Goal: Participate in discussion: Engage in conversation with other users on a specific topic

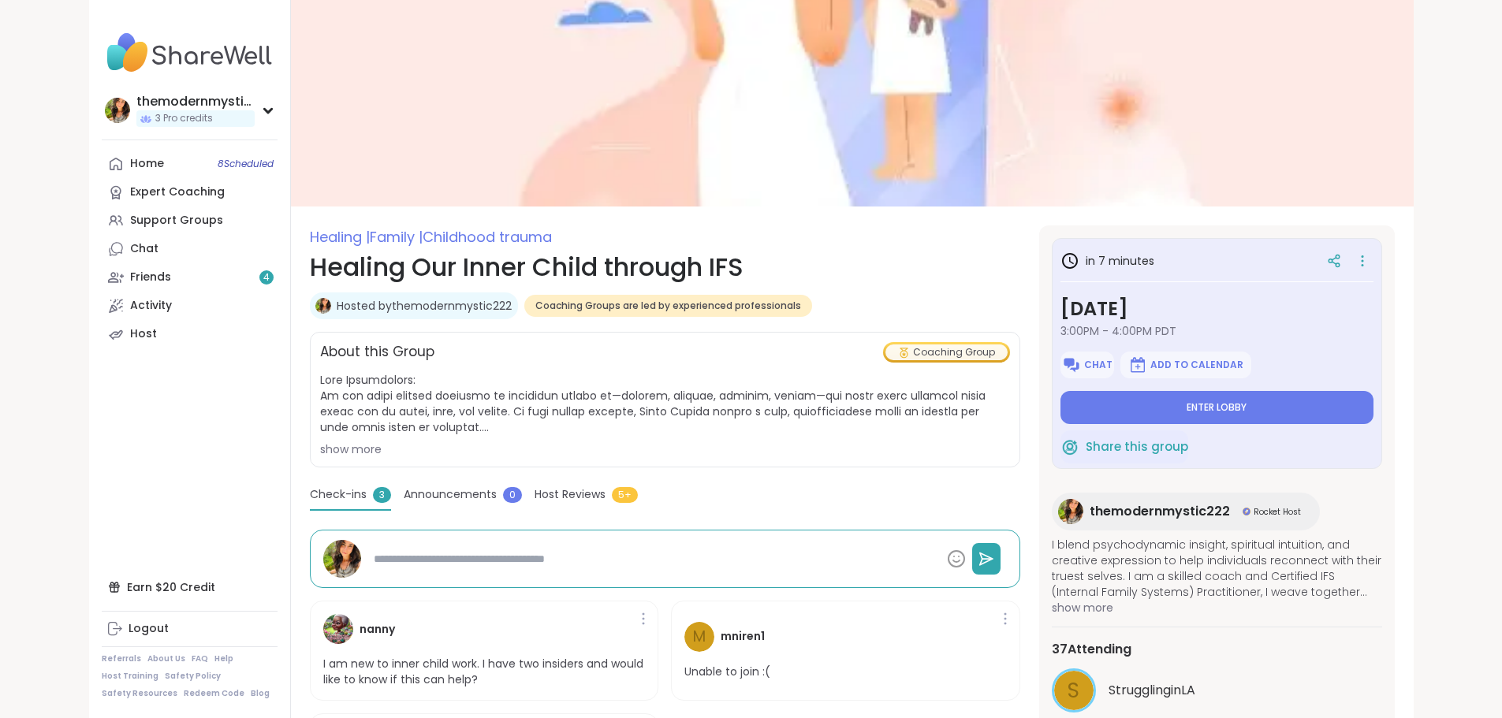
click at [1263, 414] on button "Enter lobby" at bounding box center [1216, 407] width 313 height 33
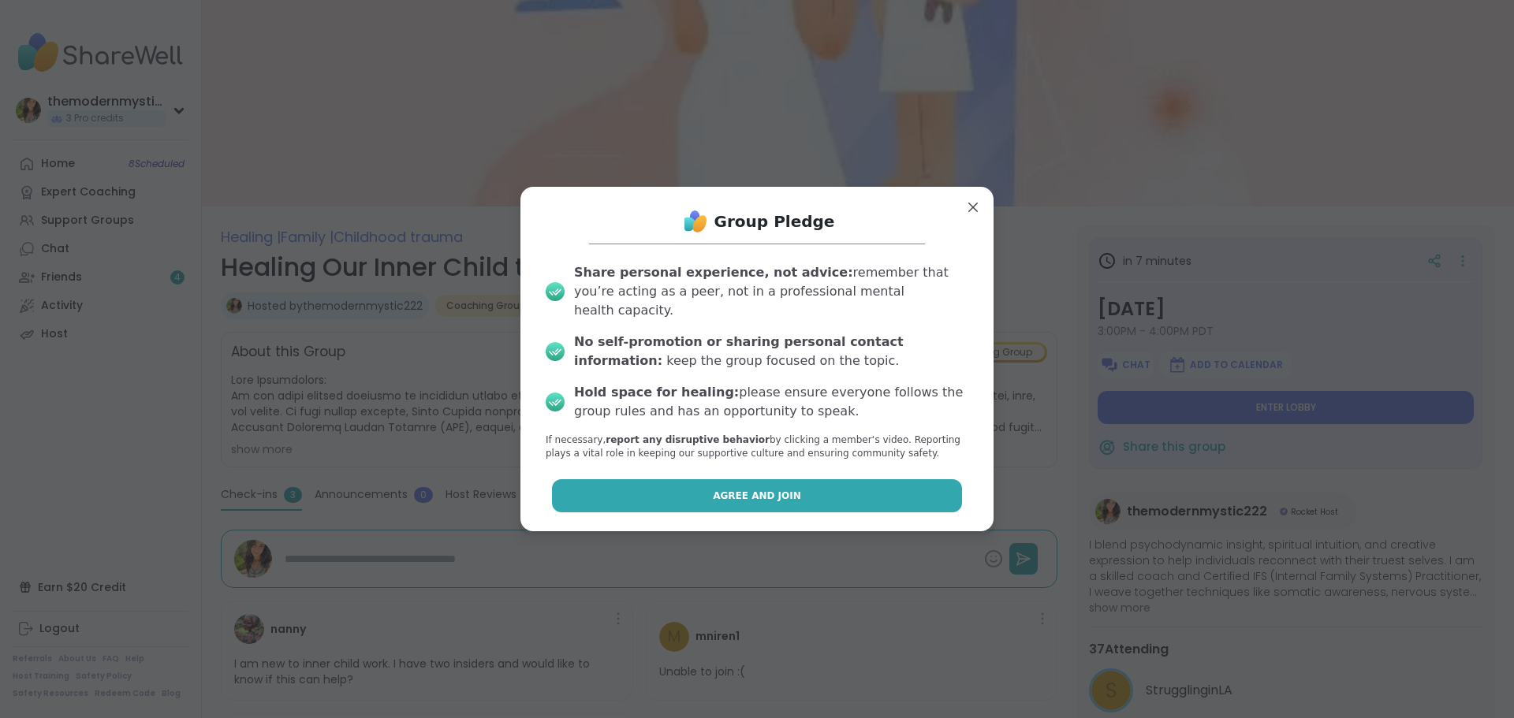
click at [750, 489] on span "Agree and Join" at bounding box center [757, 496] width 88 height 14
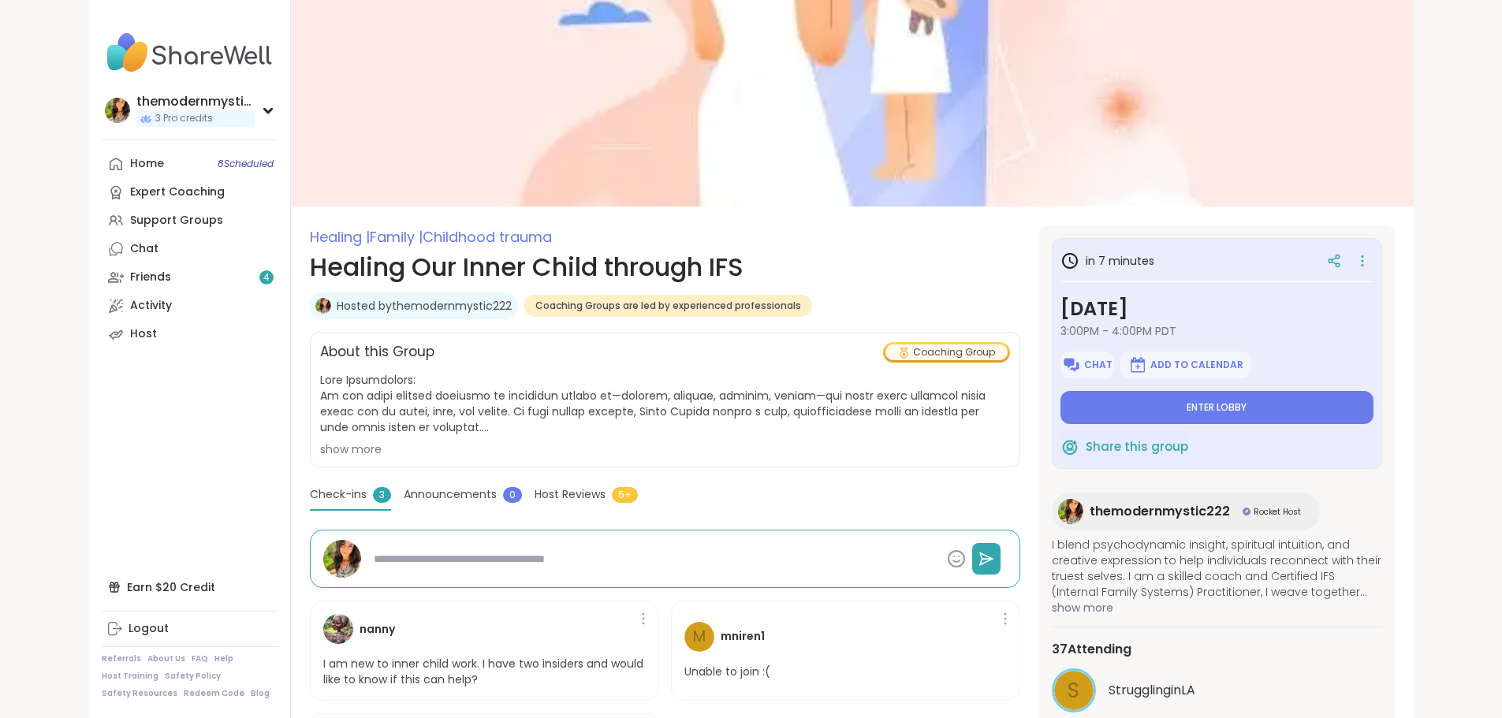
type textarea "*"
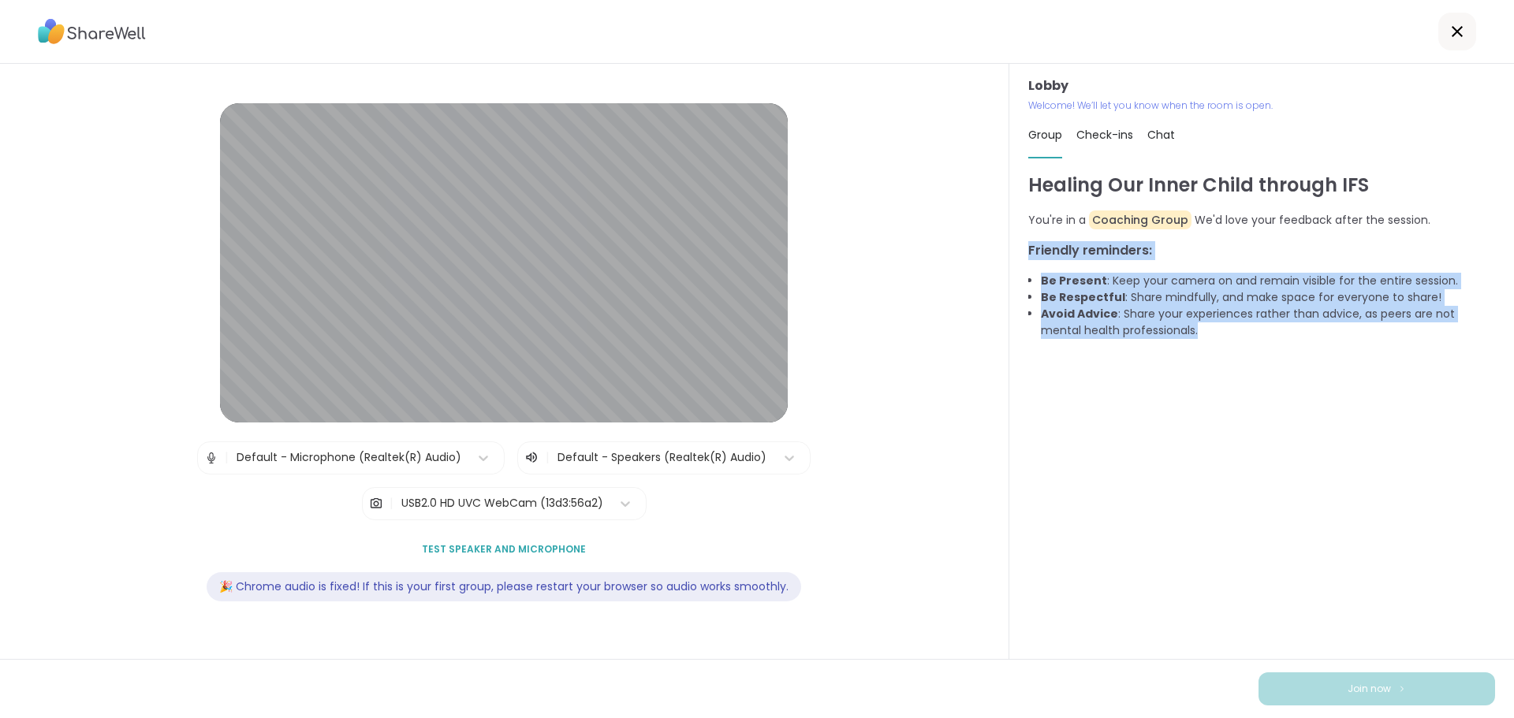
drag, startPoint x: 1021, startPoint y: 246, endPoint x: 1235, endPoint y: 386, distance: 255.6
click at [1235, 386] on div "Healing Our Inner Child through IFS You're in a Coaching Group We'd love your f…" at bounding box center [1261, 408] width 467 height 474
copy div "Friendly reminders: Be Present : Keep your camera on and remain visible for the…"
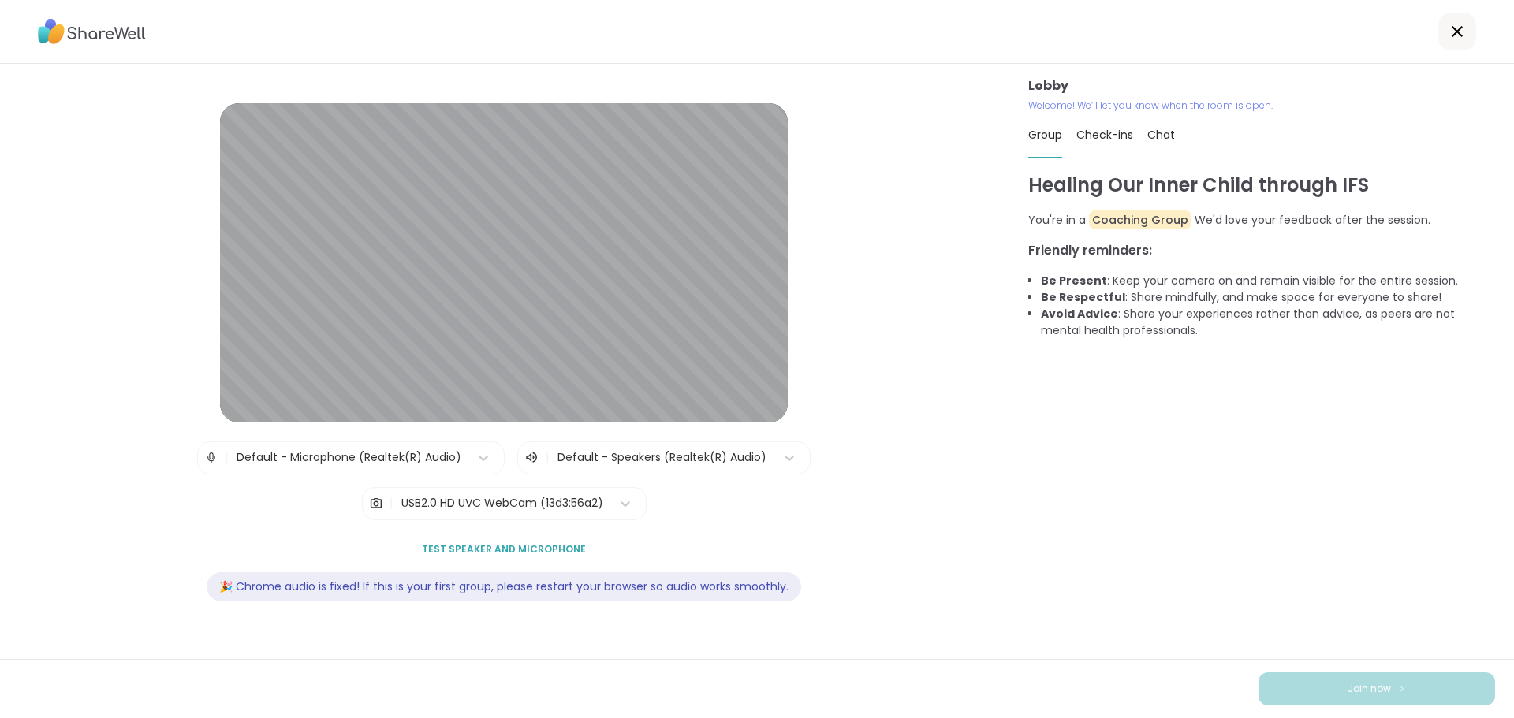
click at [1153, 135] on span "Chat" at bounding box center [1161, 135] width 28 height 16
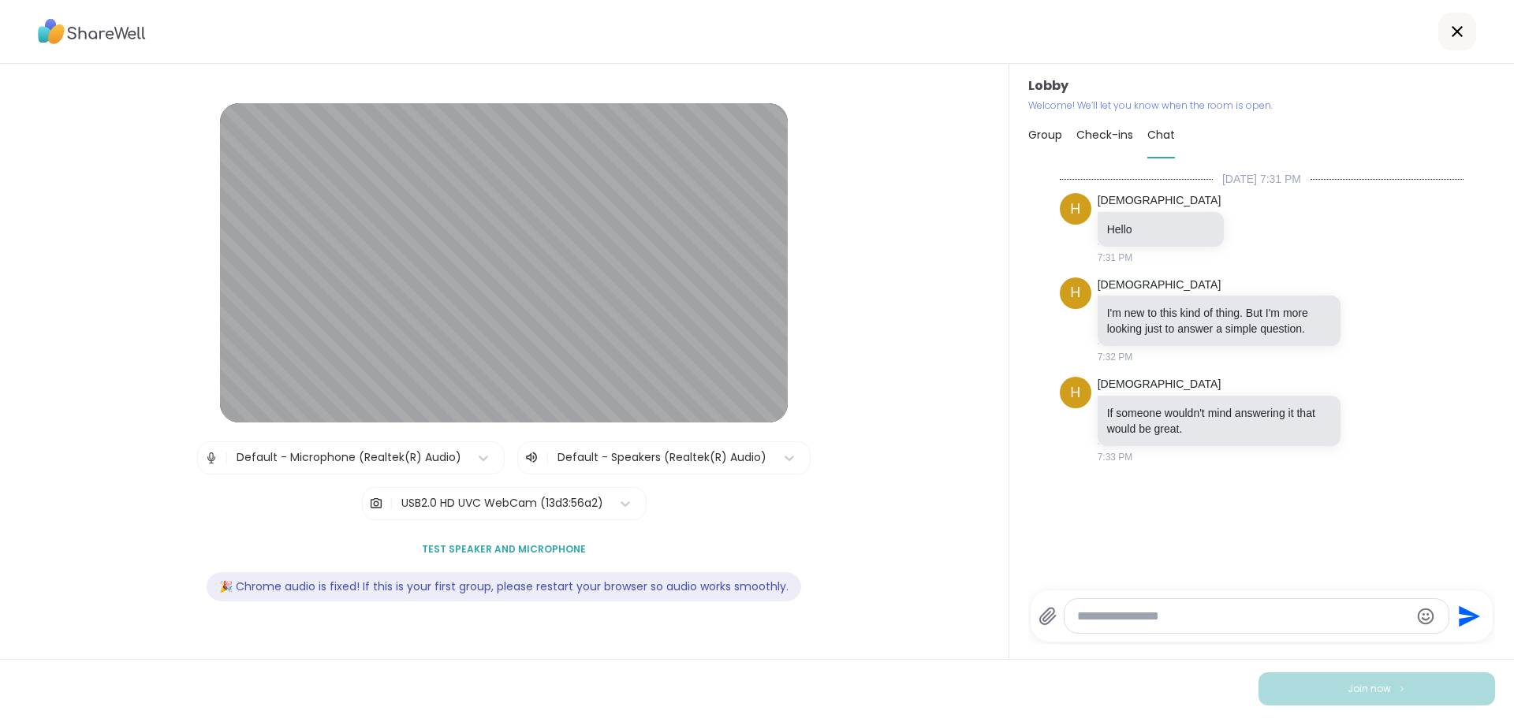
click at [1130, 610] on textarea "Type your message" at bounding box center [1243, 617] width 333 height 16
type textarea "**********"
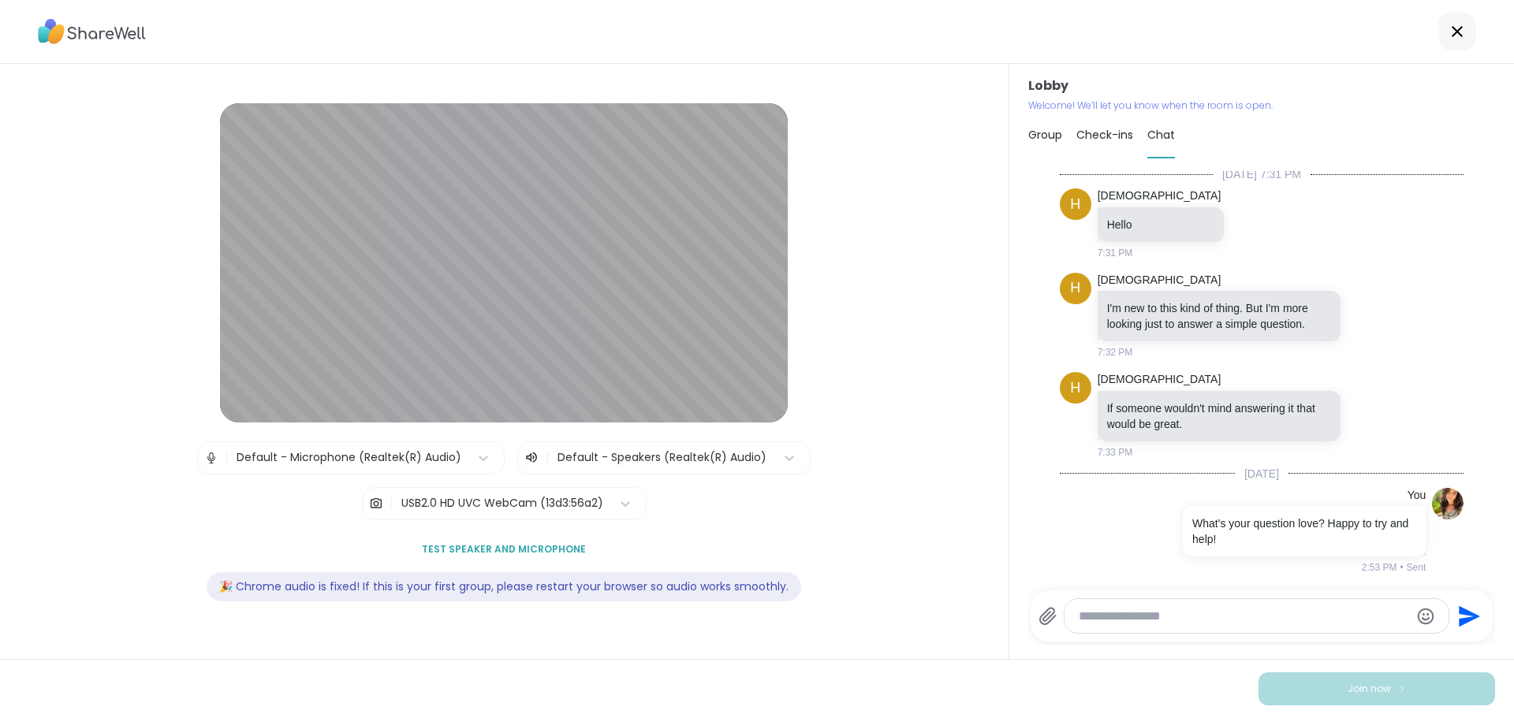
click at [1163, 617] on textarea "Type your message" at bounding box center [1242, 617] width 329 height 16
type textarea "*"
drag, startPoint x: 1232, startPoint y: 542, endPoint x: 1238, endPoint y: 532, distance: 11.4
click at [1238, 532] on p "What's your question love? Happy to try and help!" at bounding box center [1304, 532] width 224 height 32
click at [1165, 535] on div at bounding box center [1172, 530] width 14 height 19
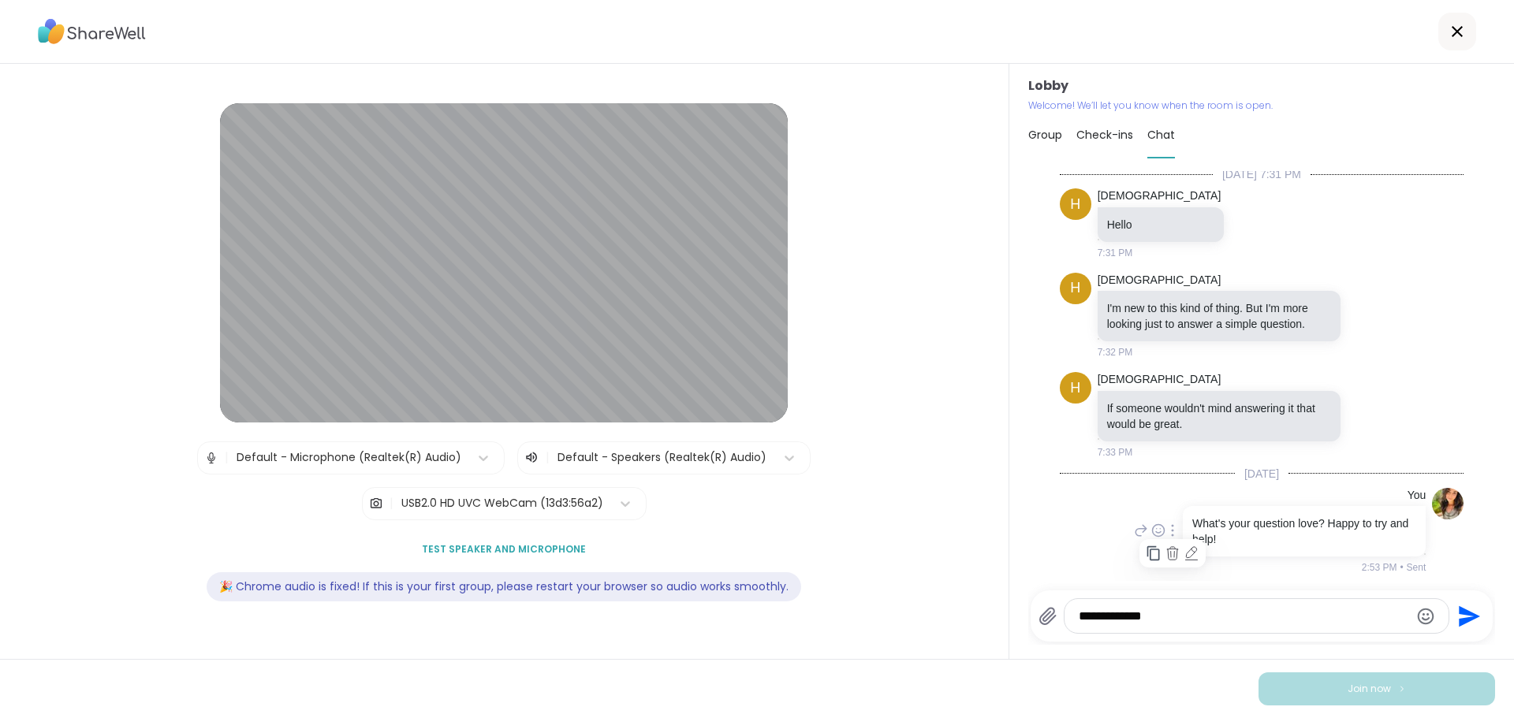
click at [1164, 550] on icon at bounding box center [1172, 554] width 16 height 16
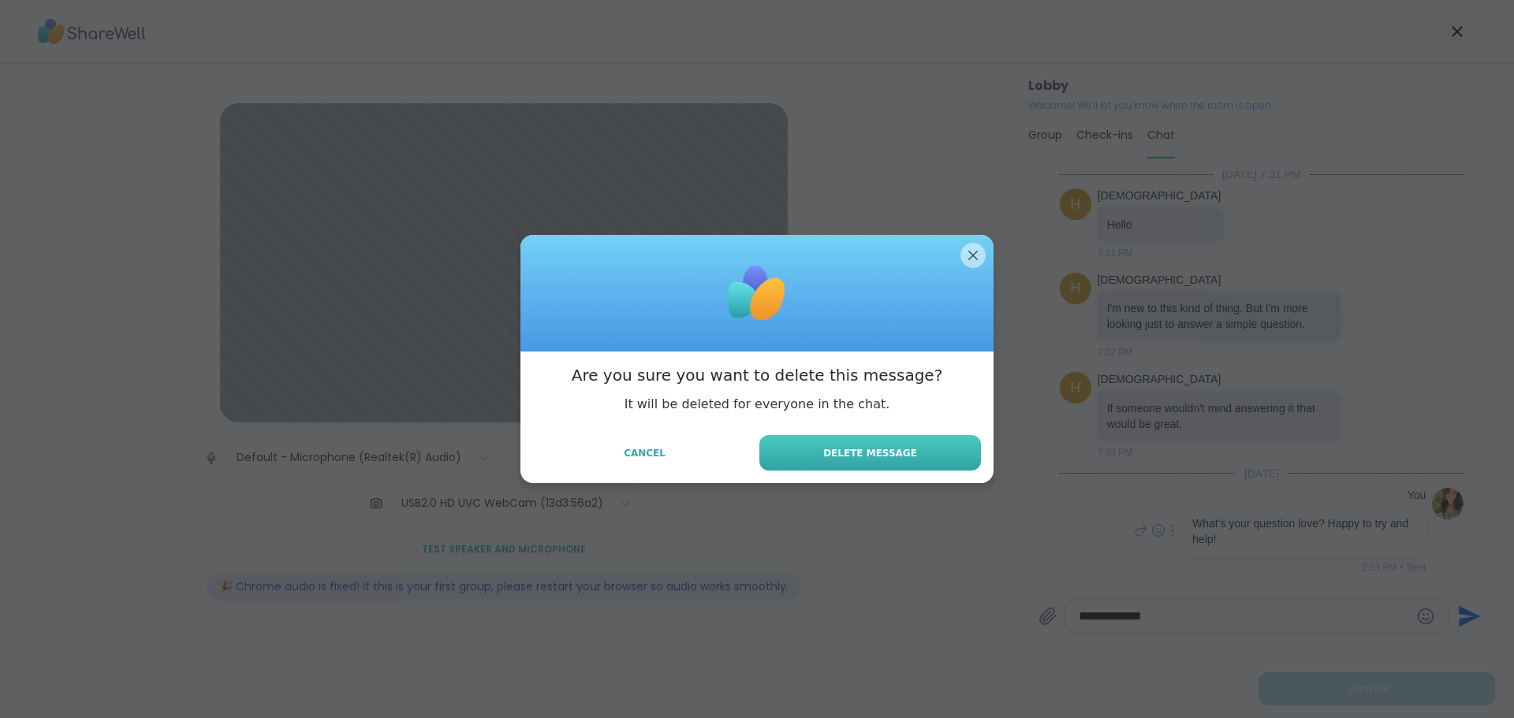
click at [951, 454] on button "Delete Message" at bounding box center [870, 452] width 222 height 35
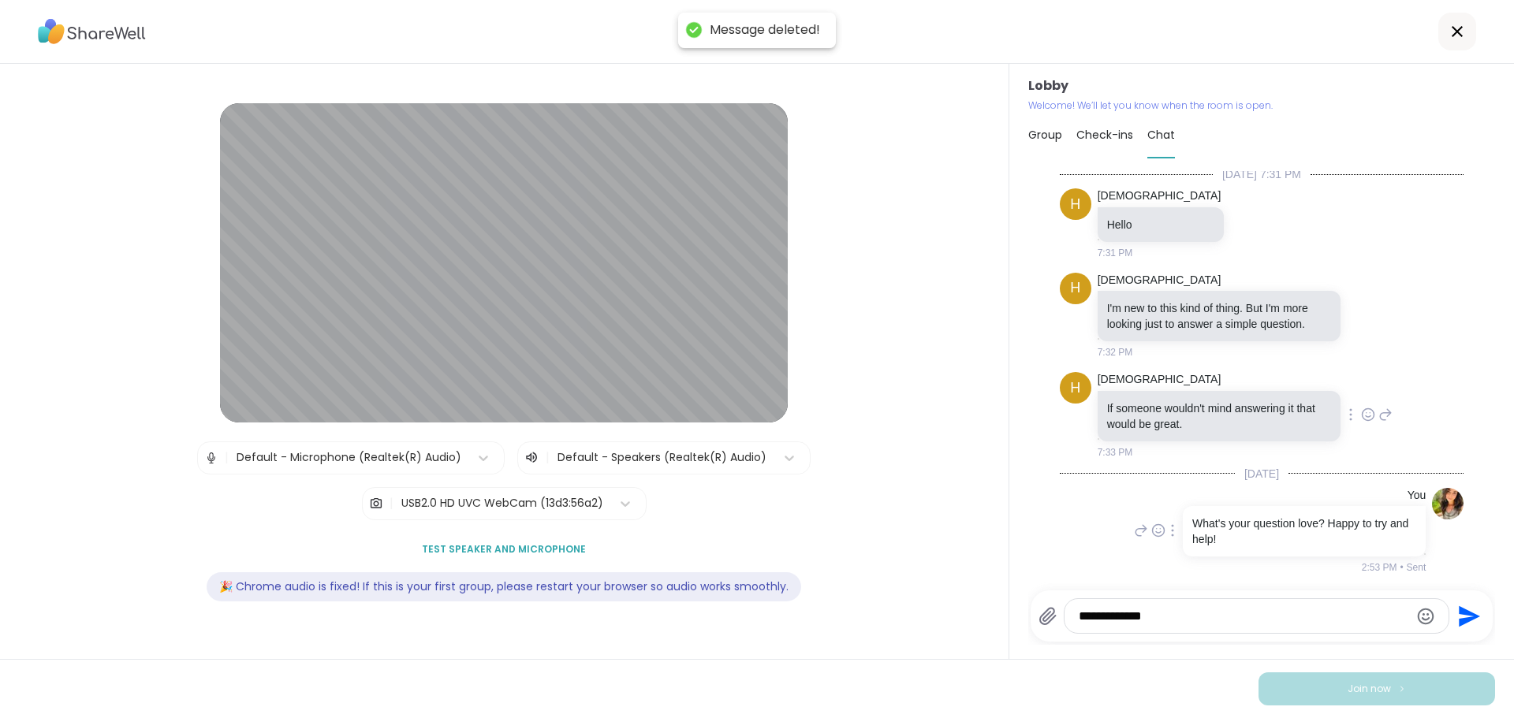
scroll to position [0, 0]
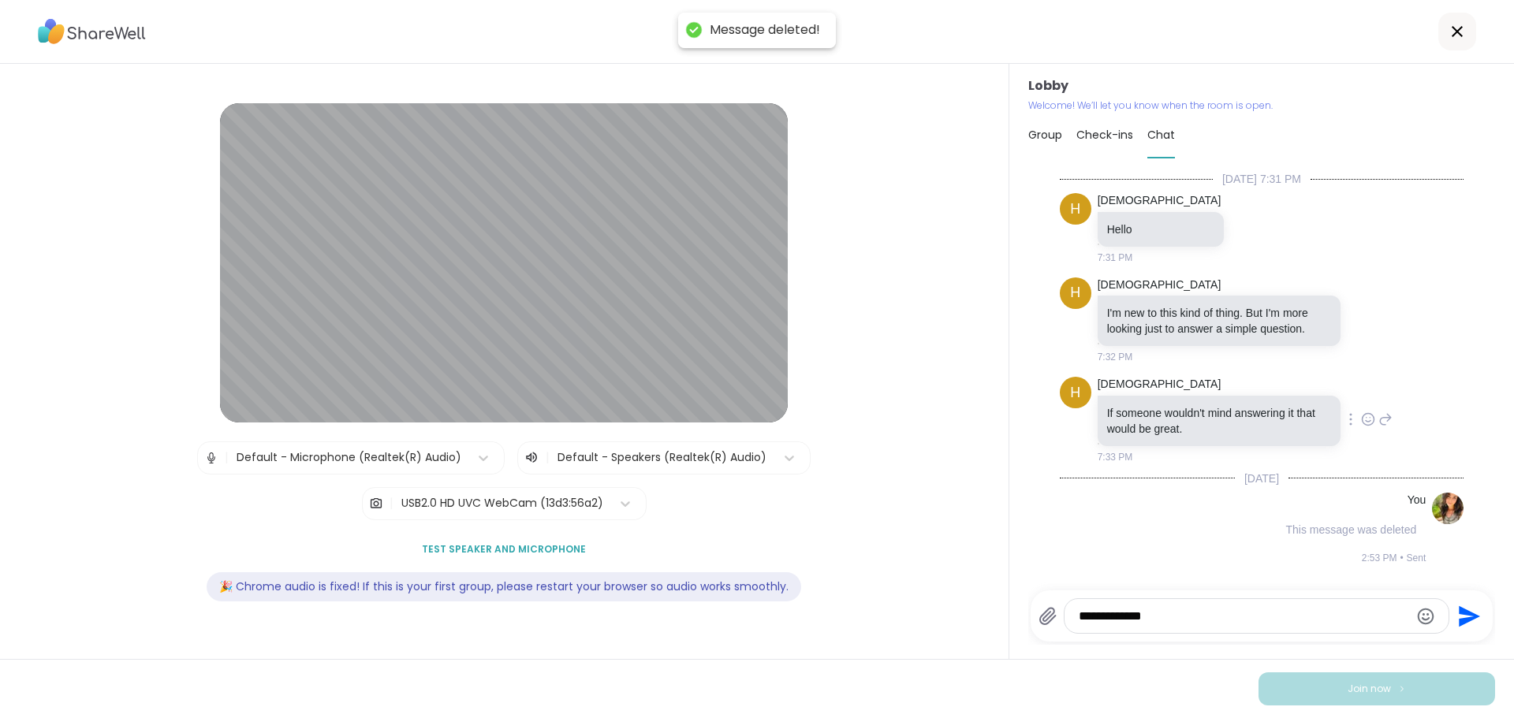
click at [1184, 419] on p "If someone wouldn't mind answering it that would be great." at bounding box center [1219, 421] width 224 height 32
click at [1378, 414] on icon at bounding box center [1385, 419] width 14 height 19
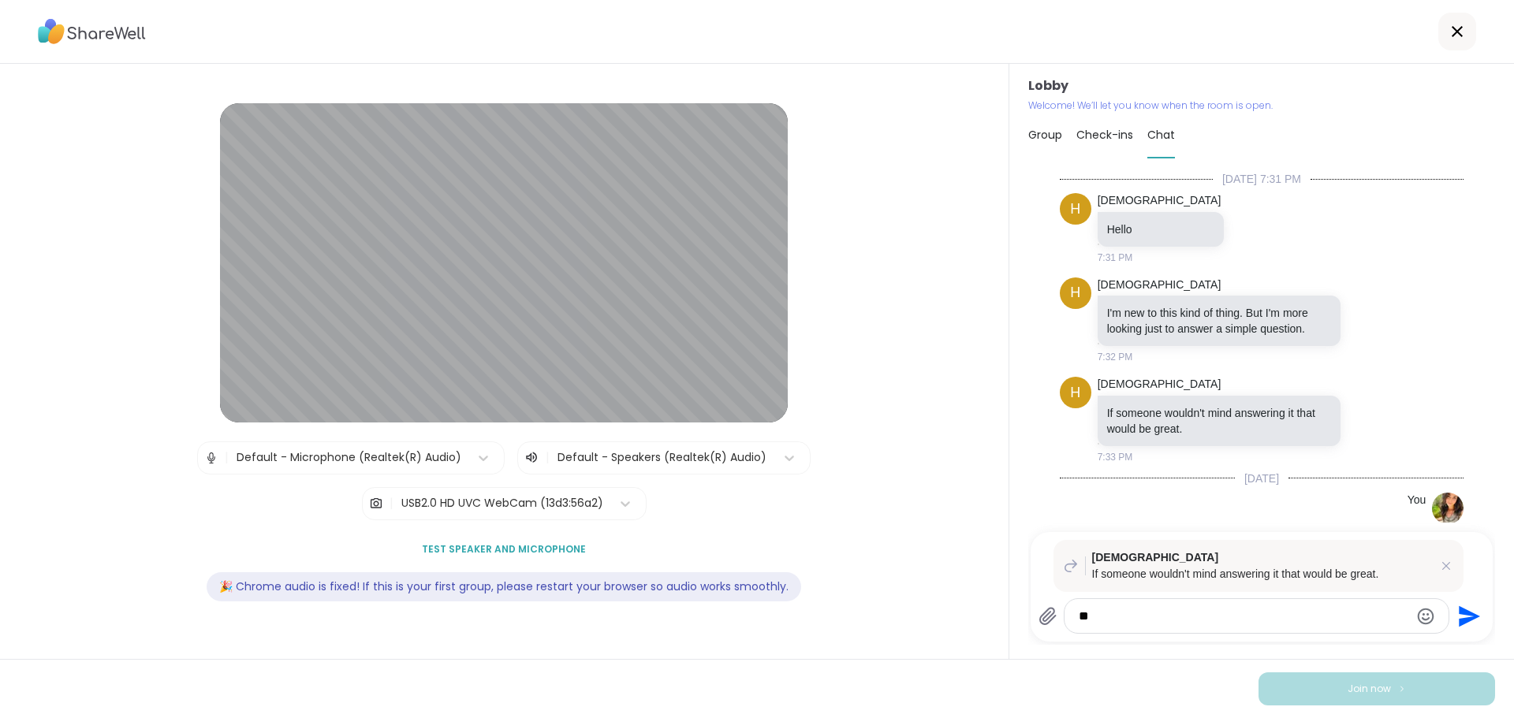
type textarea "*"
type textarea "**********"
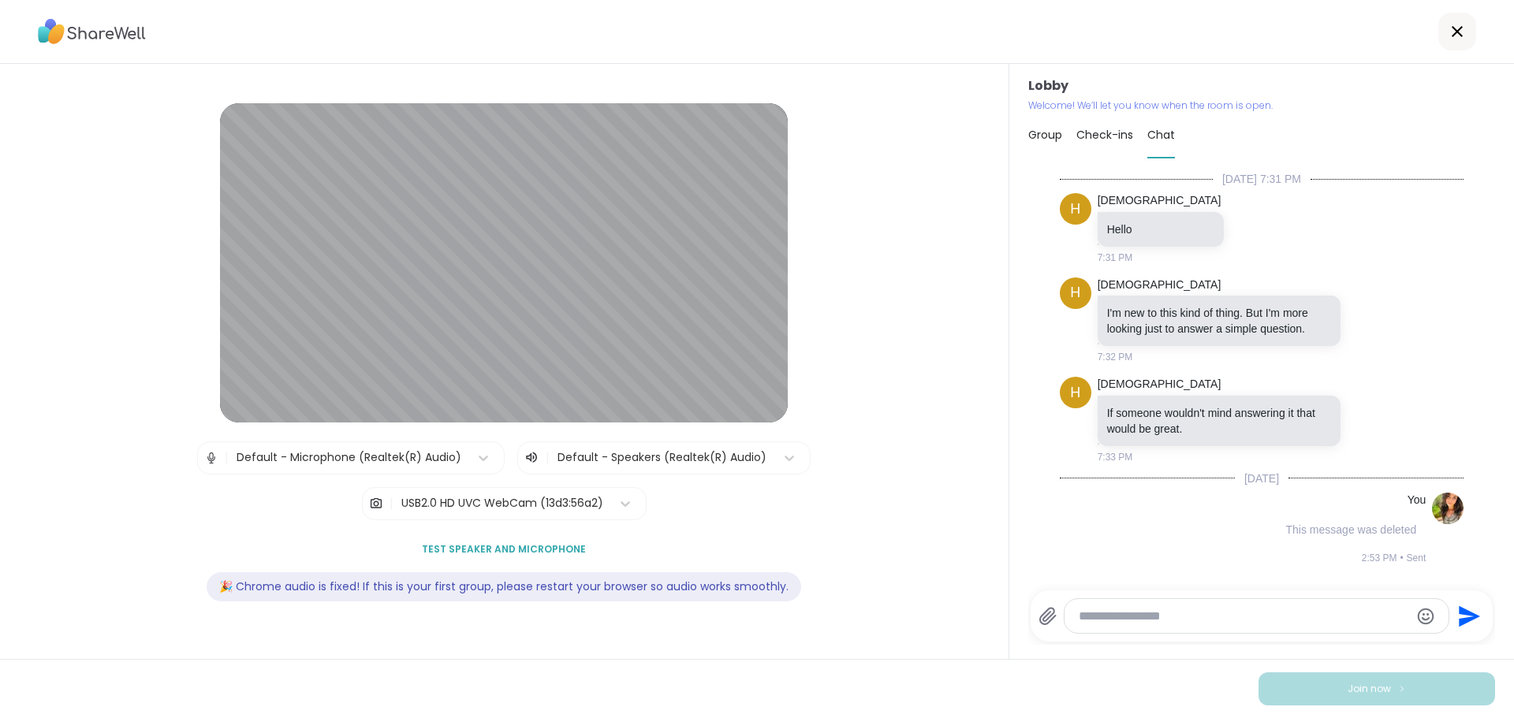
scroll to position [163, 0]
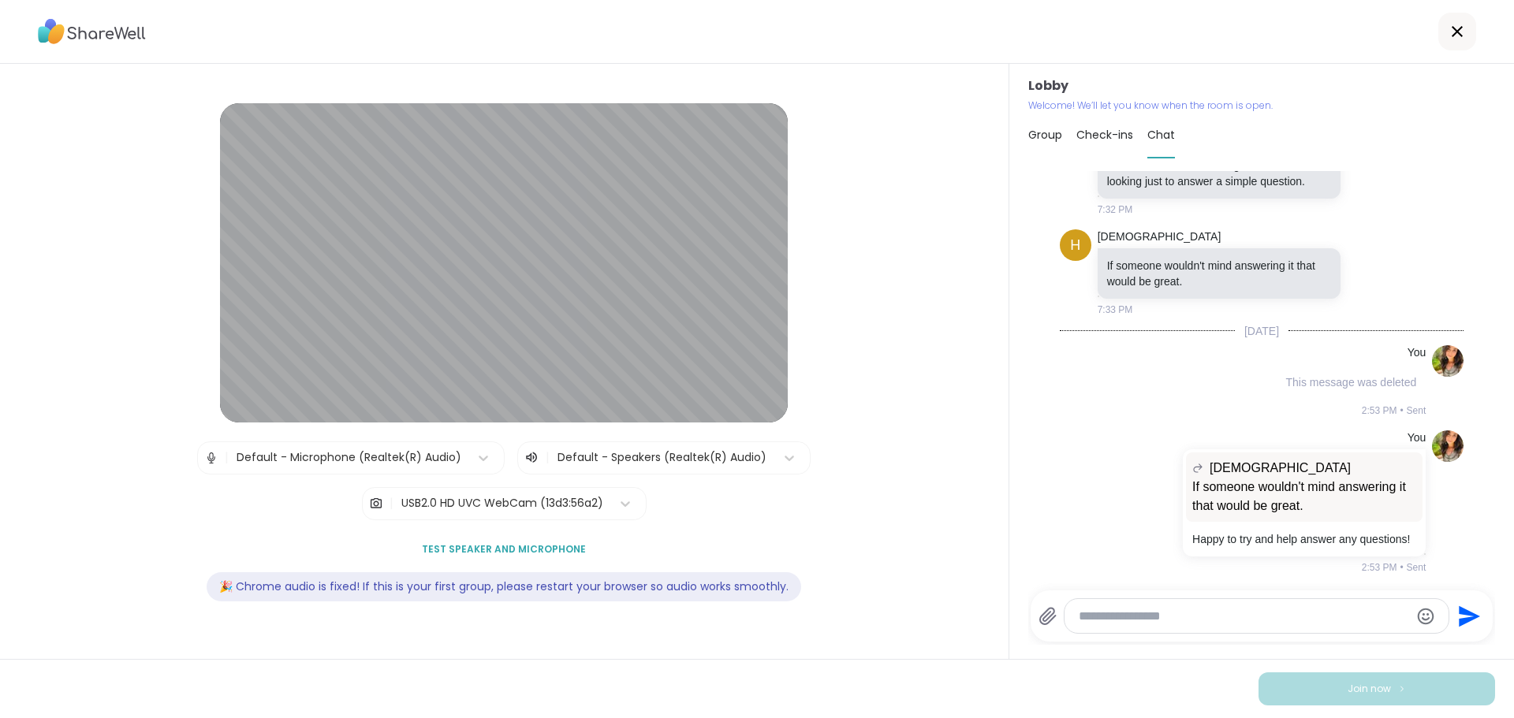
click at [1268, 609] on textarea "Type your message" at bounding box center [1242, 617] width 329 height 16
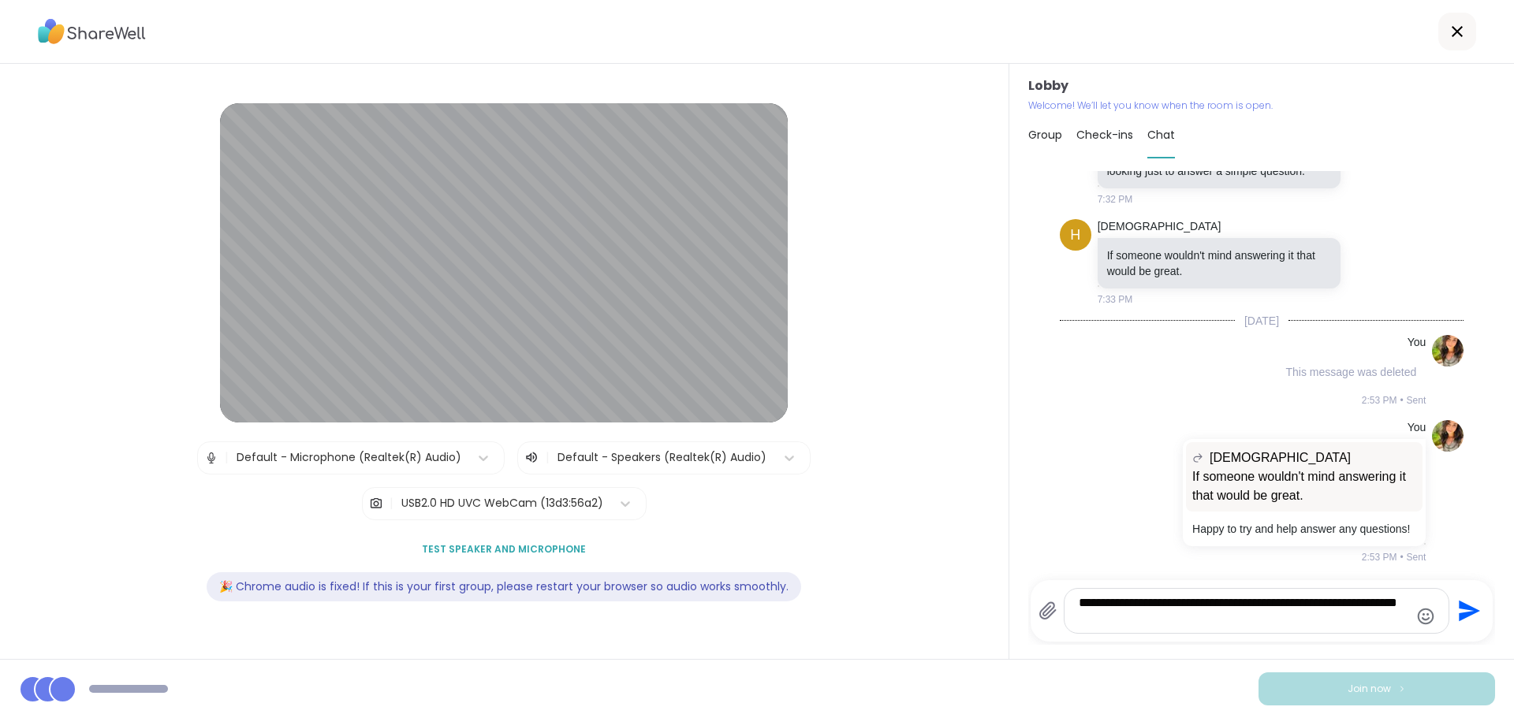
click at [1200, 624] on textarea "**********" at bounding box center [1242, 611] width 329 height 32
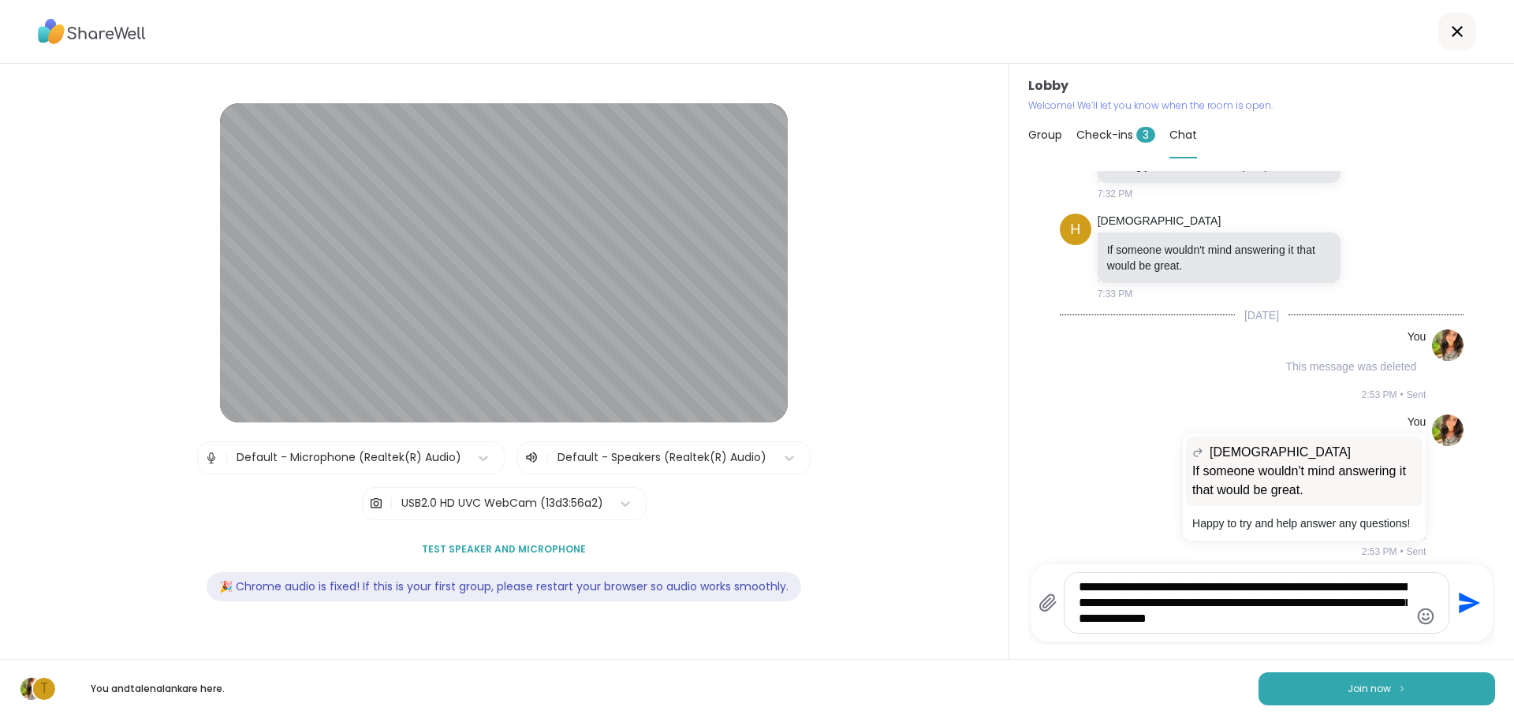
type textarea "**********"
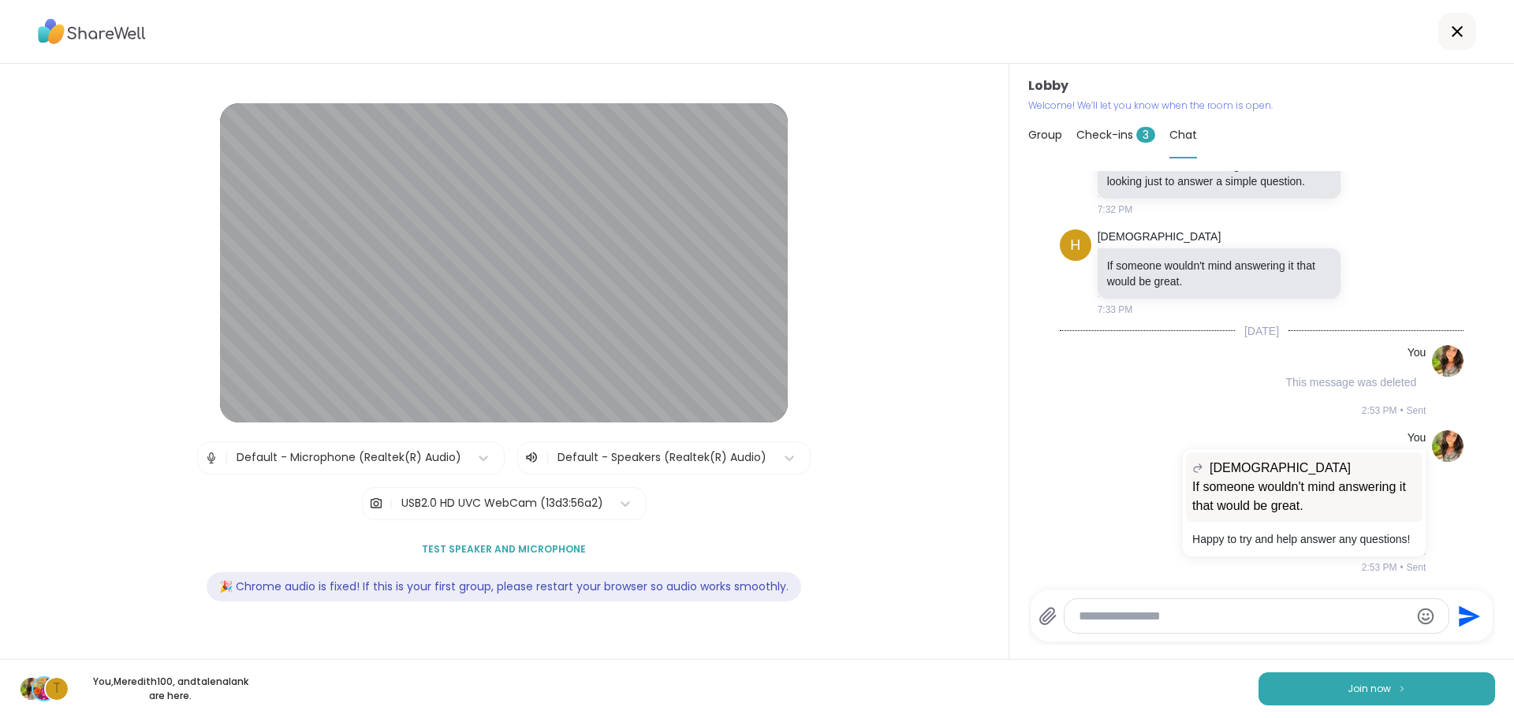
scroll to position [295, 0]
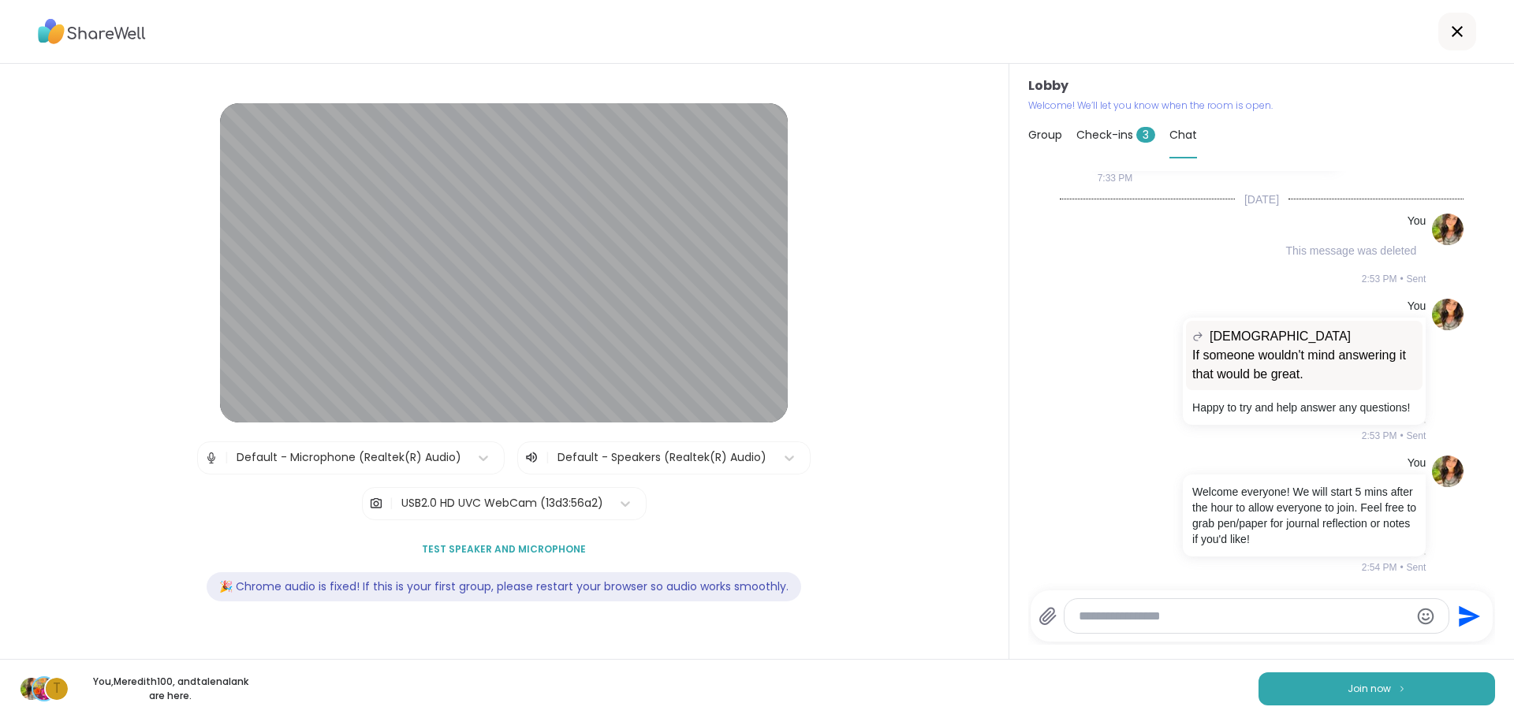
paste textarea "**********"
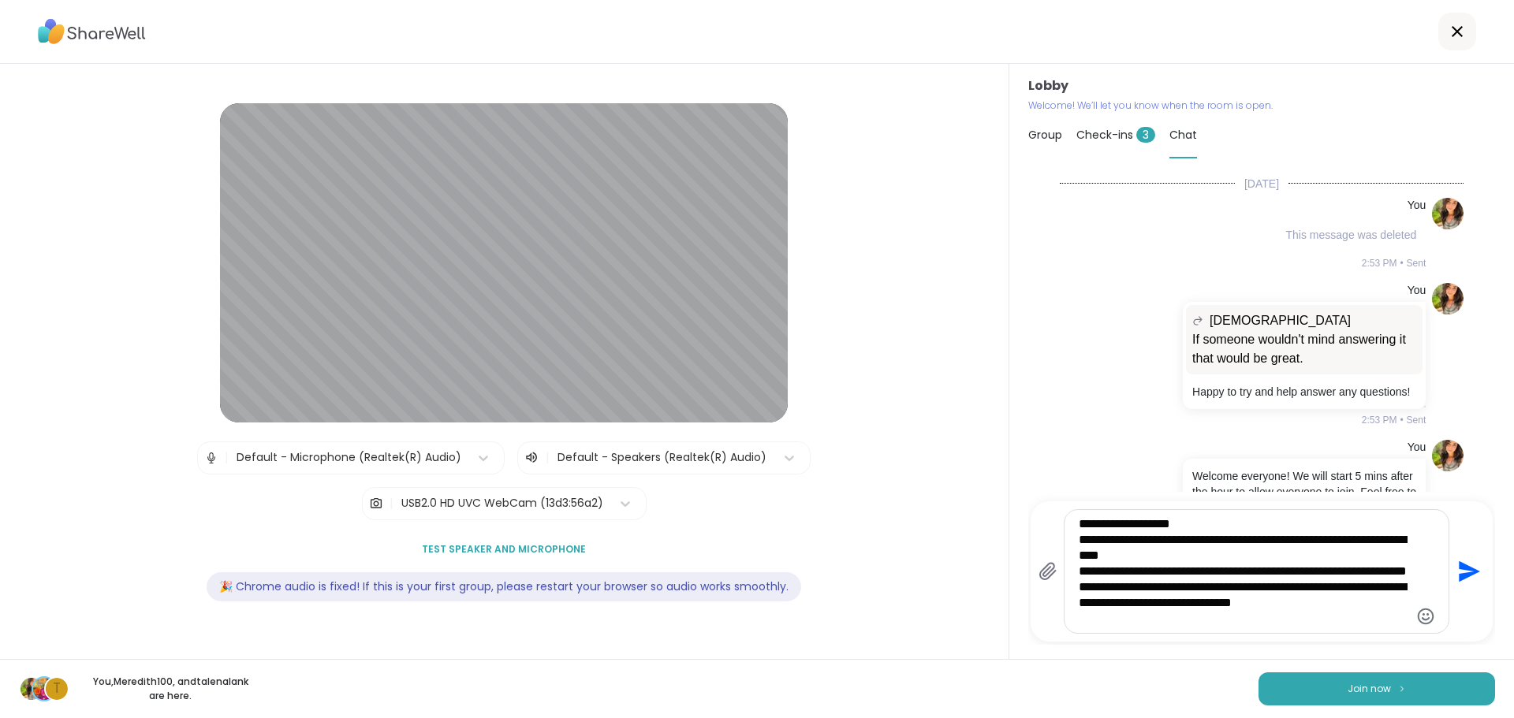
type textarea "**********"
click at [1458, 568] on icon "Send" at bounding box center [1468, 571] width 21 height 21
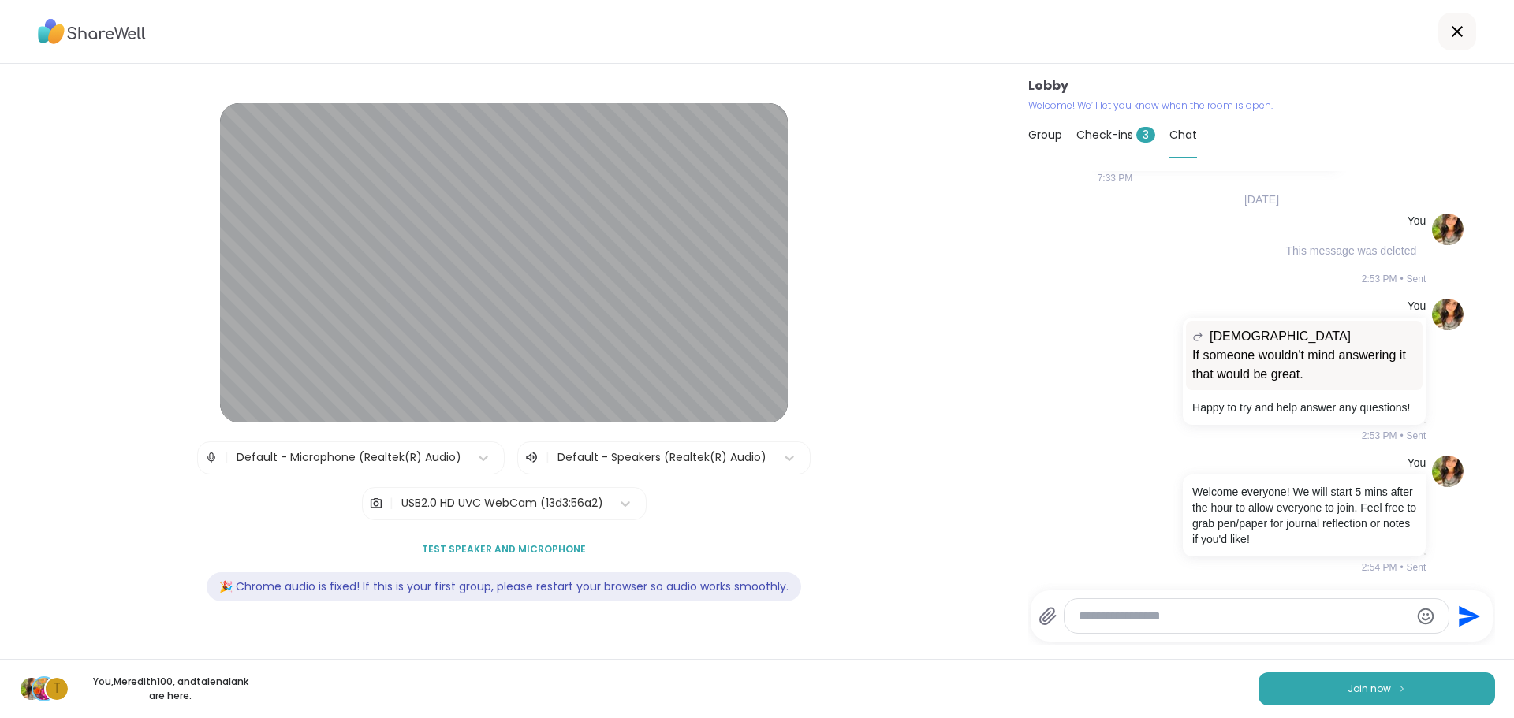
scroll to position [473, 0]
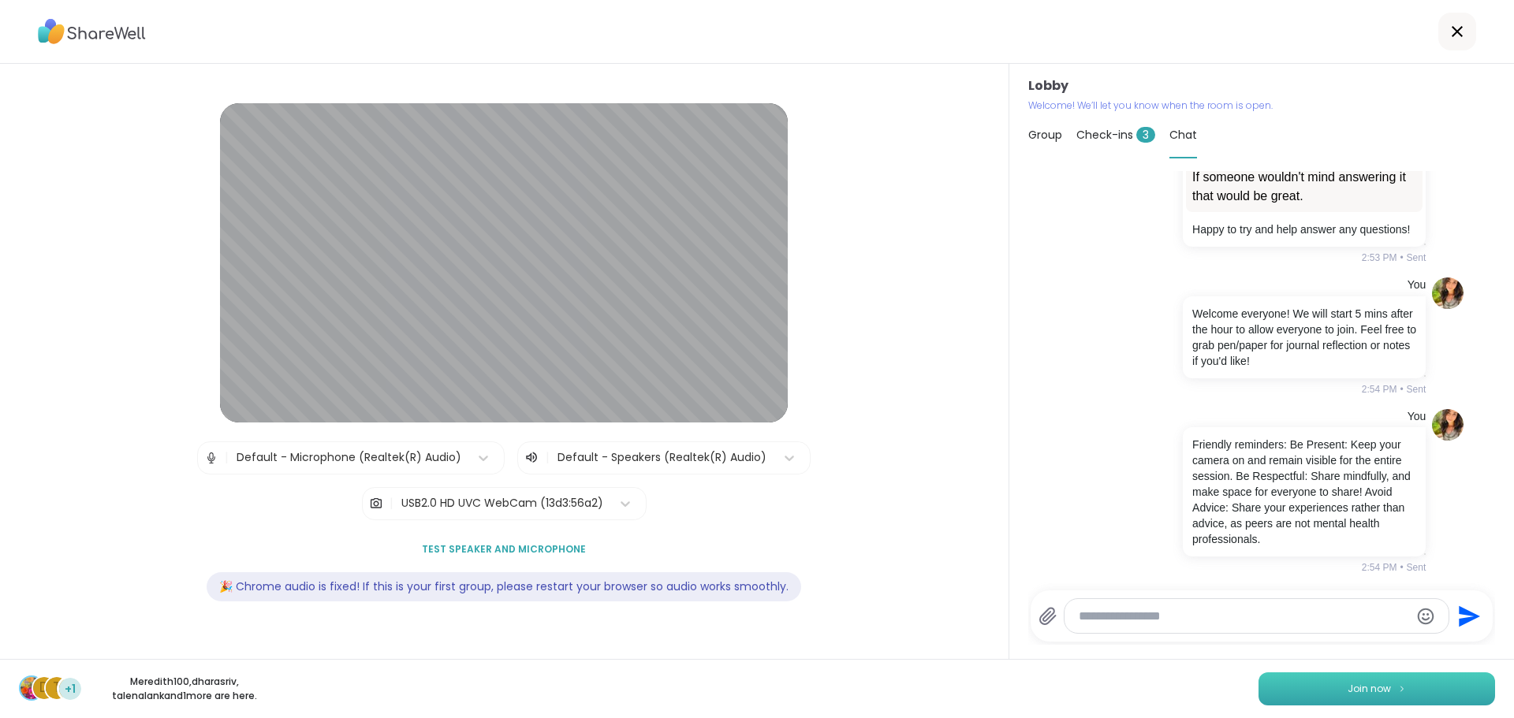
click at [1335, 692] on button "Join now" at bounding box center [1376, 688] width 237 height 33
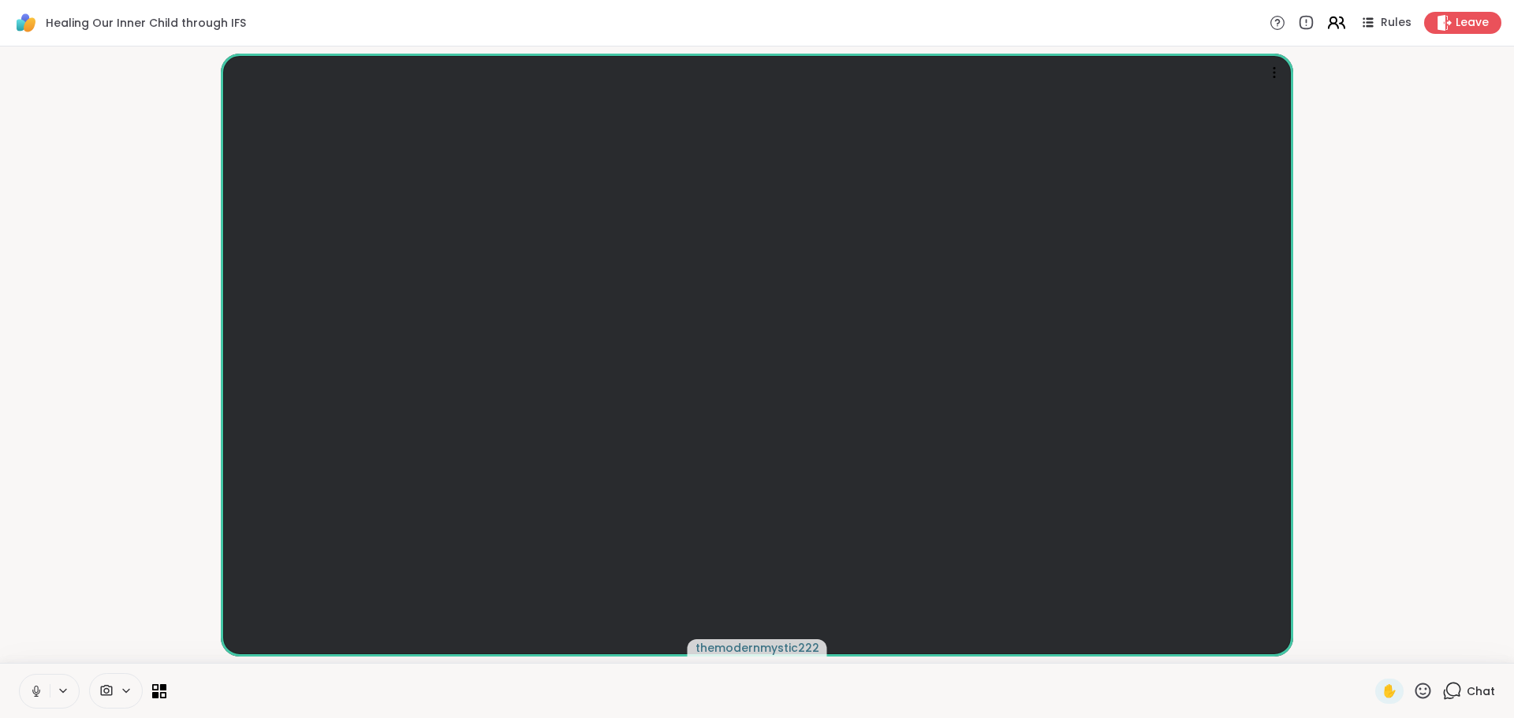
click at [1328, 24] on icon at bounding box center [1336, 23] width 20 height 20
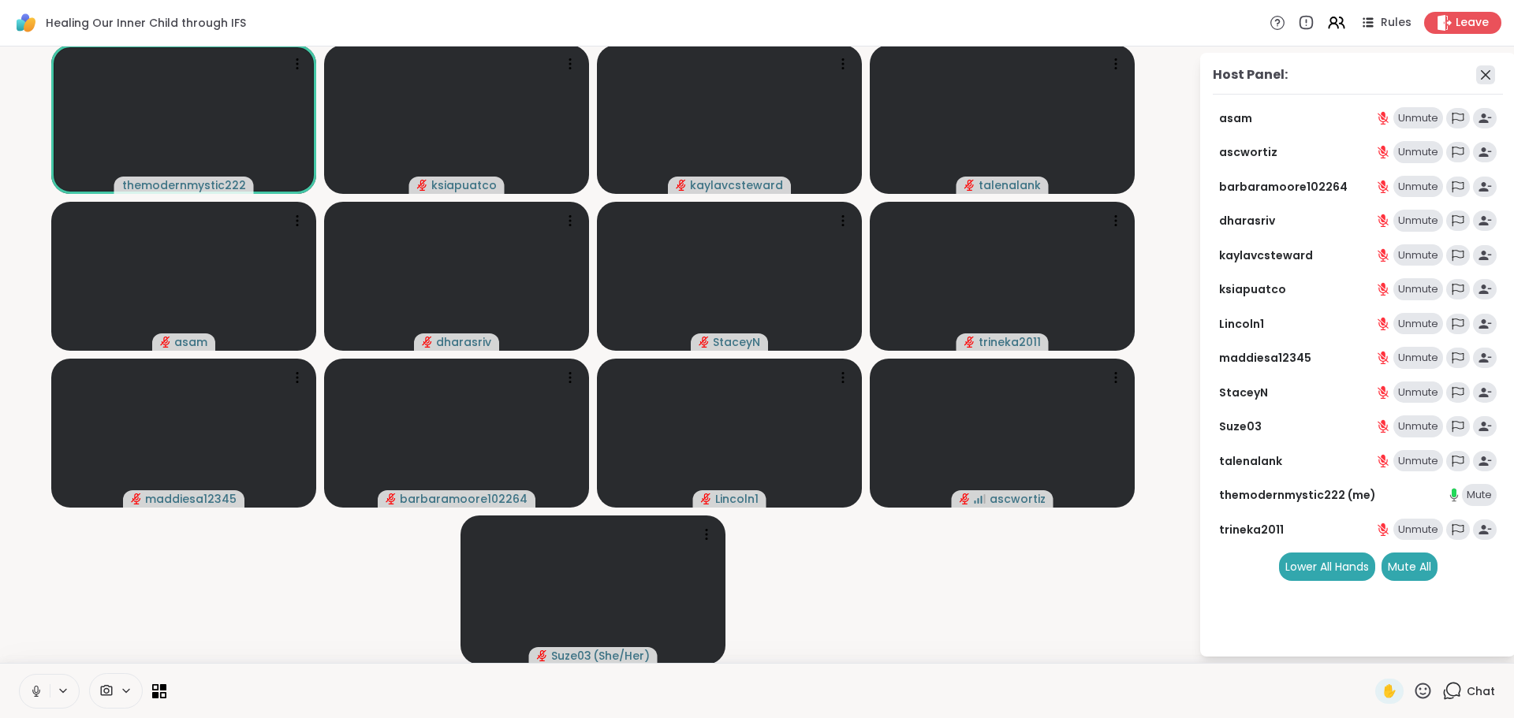
click at [1476, 81] on icon at bounding box center [1485, 74] width 19 height 19
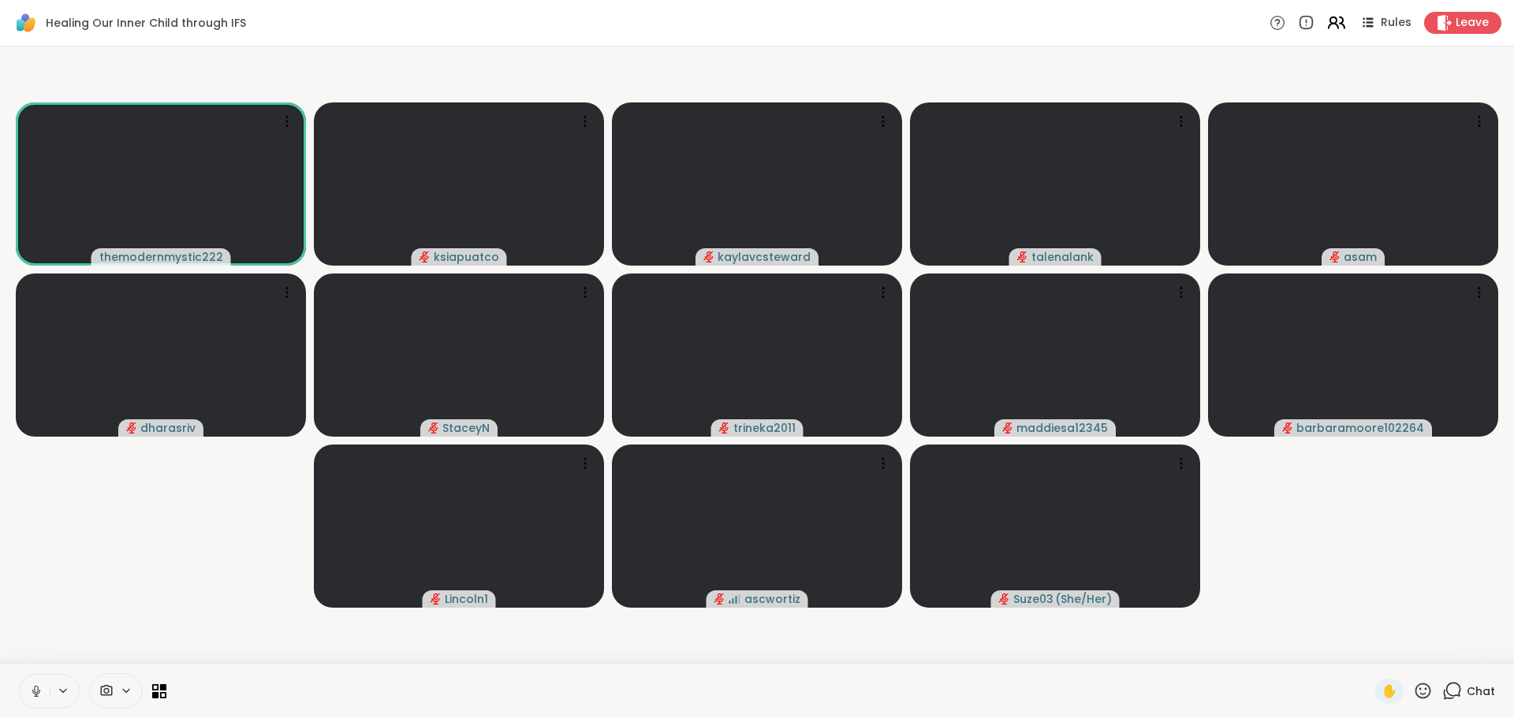
click at [1326, 21] on icon at bounding box center [1336, 23] width 20 height 20
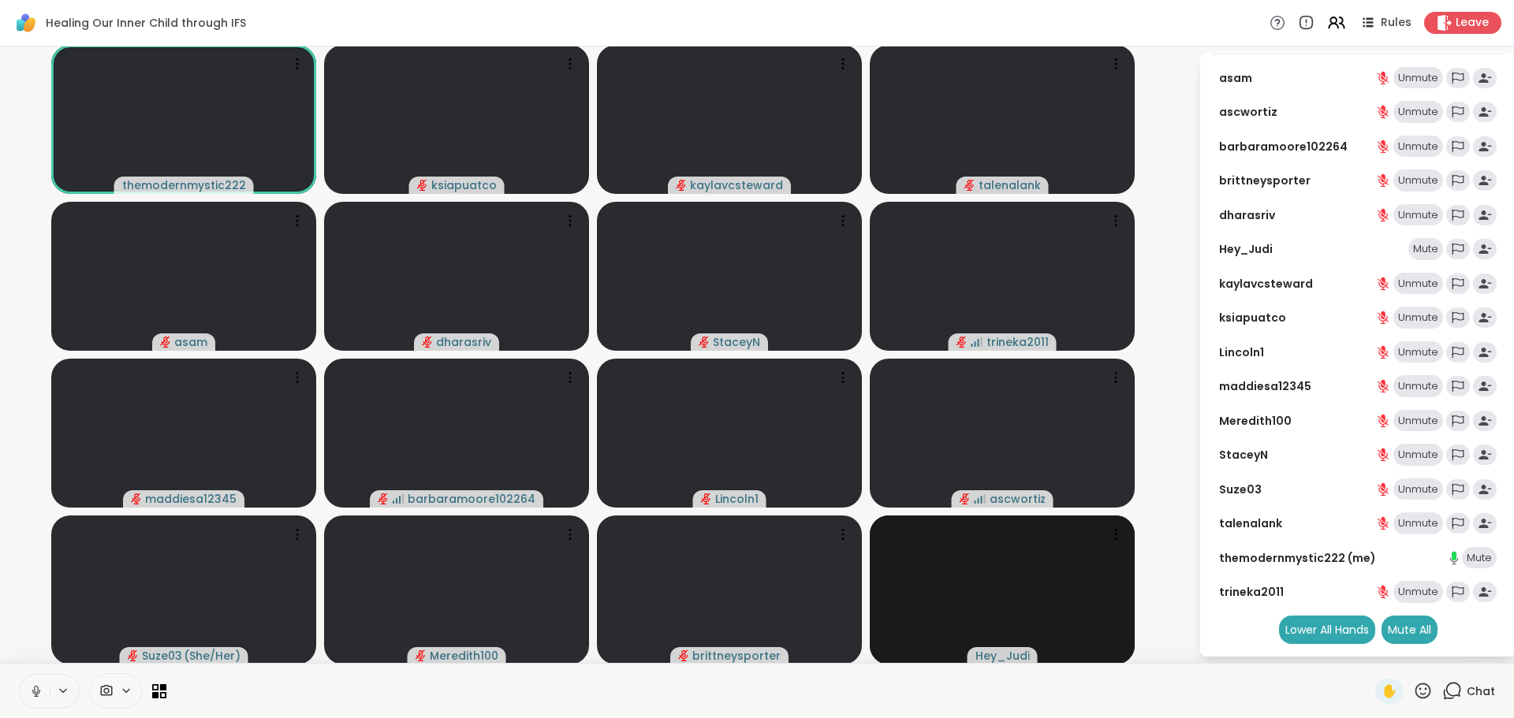
scroll to position [0, 0]
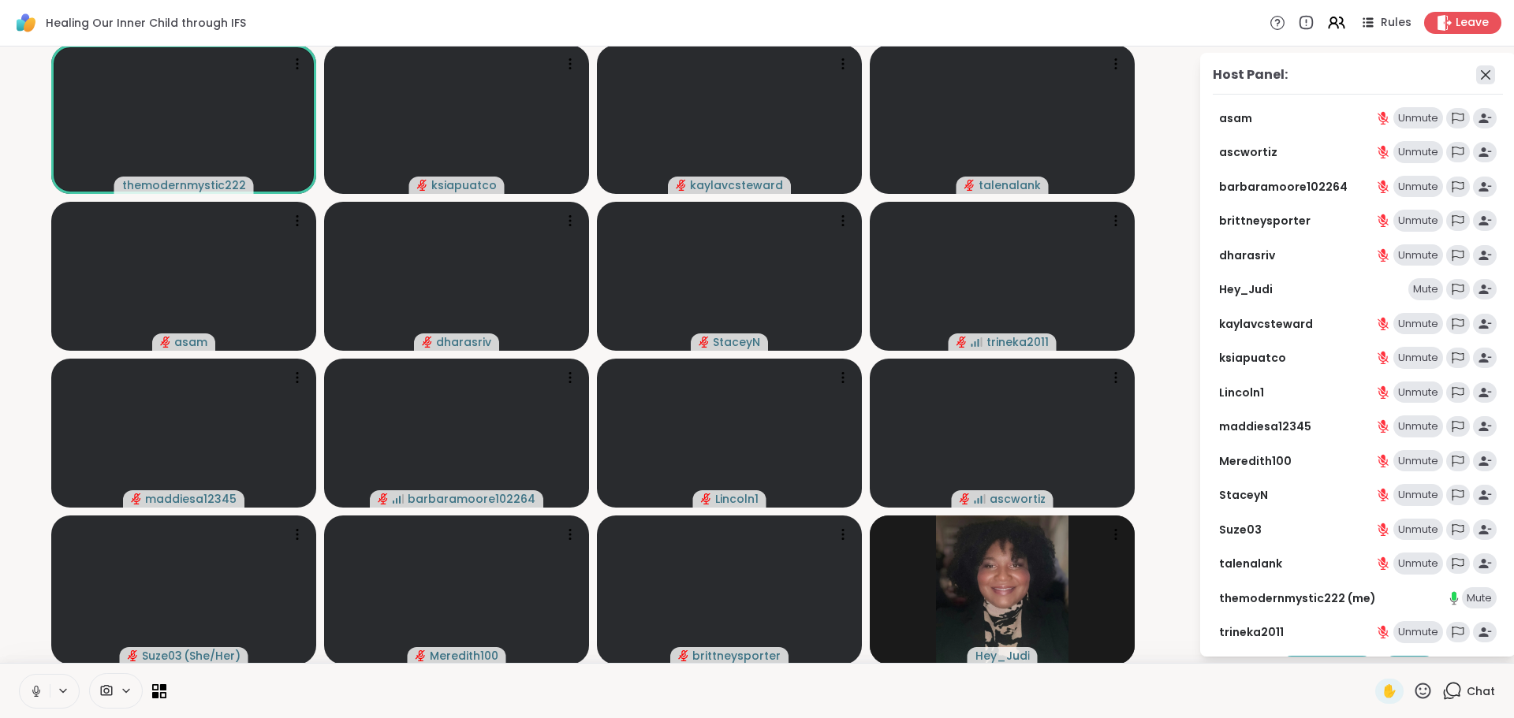
click at [1476, 81] on icon at bounding box center [1485, 74] width 19 height 19
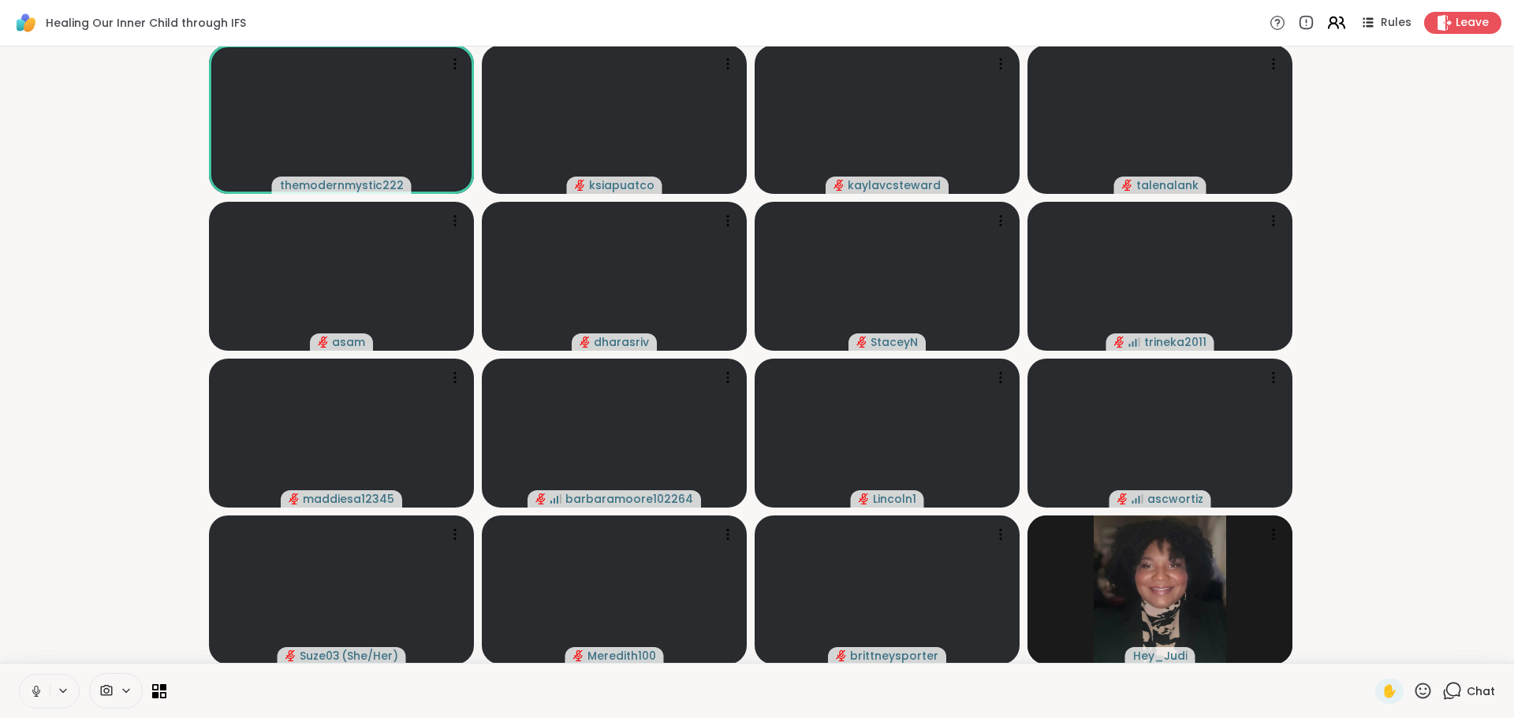
click at [1327, 20] on icon at bounding box center [1336, 23] width 20 height 20
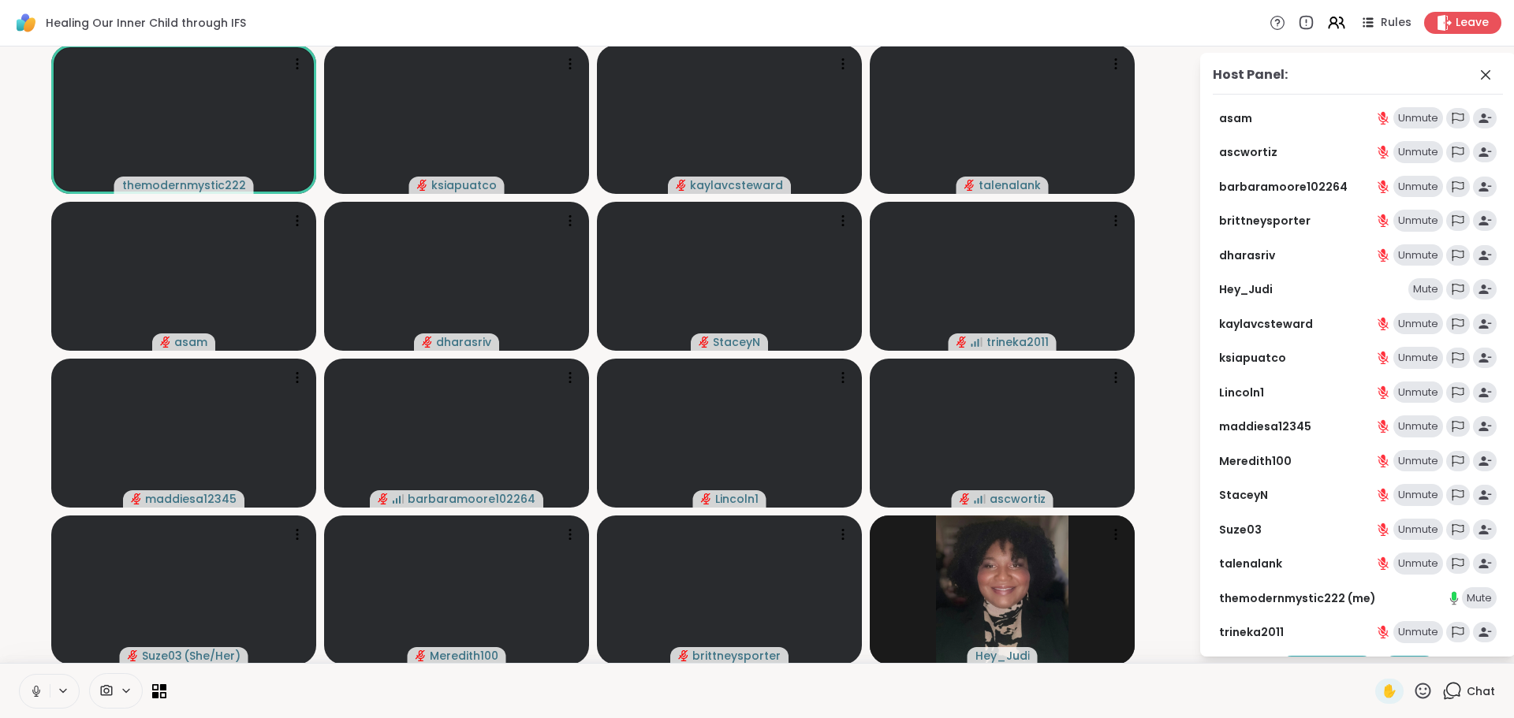
scroll to position [40, 0]
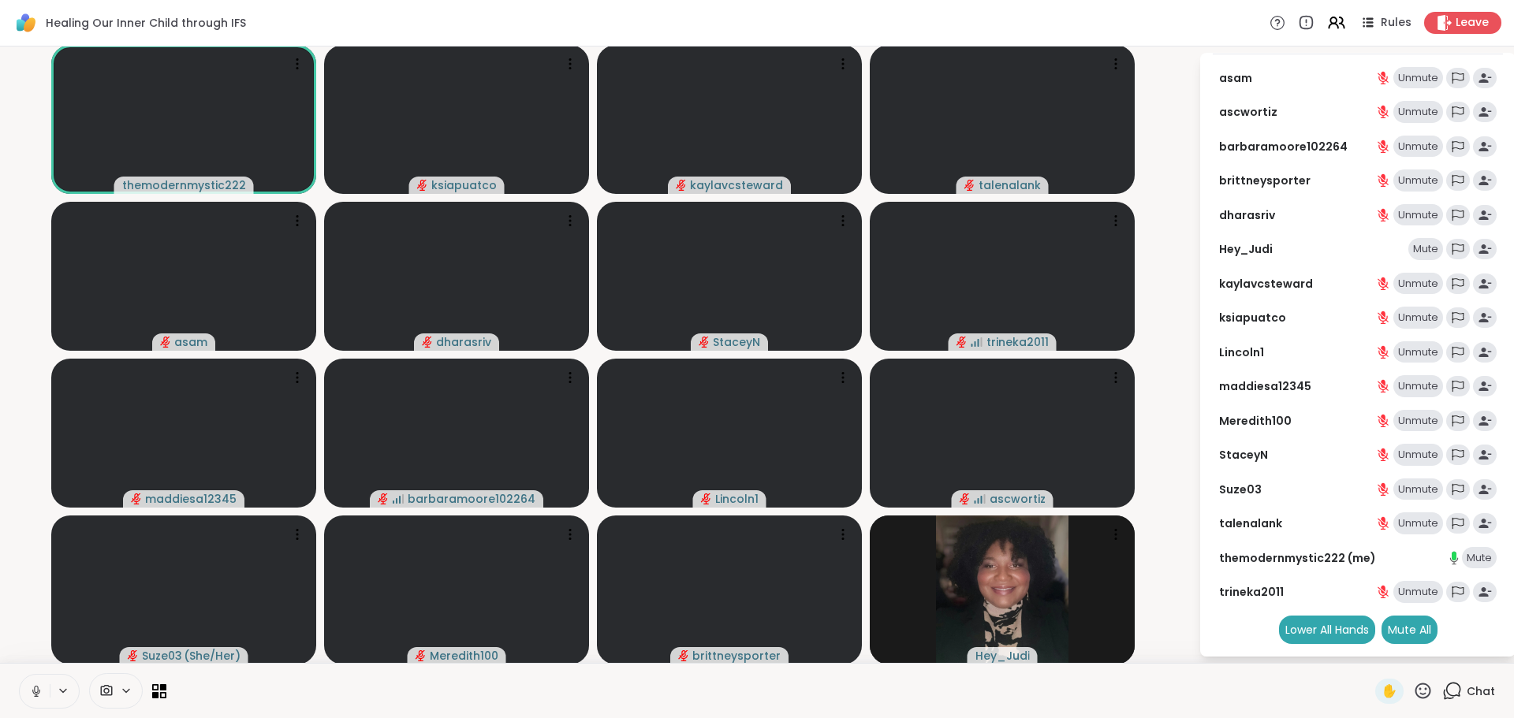
click at [1445, 692] on icon at bounding box center [1452, 691] width 20 height 20
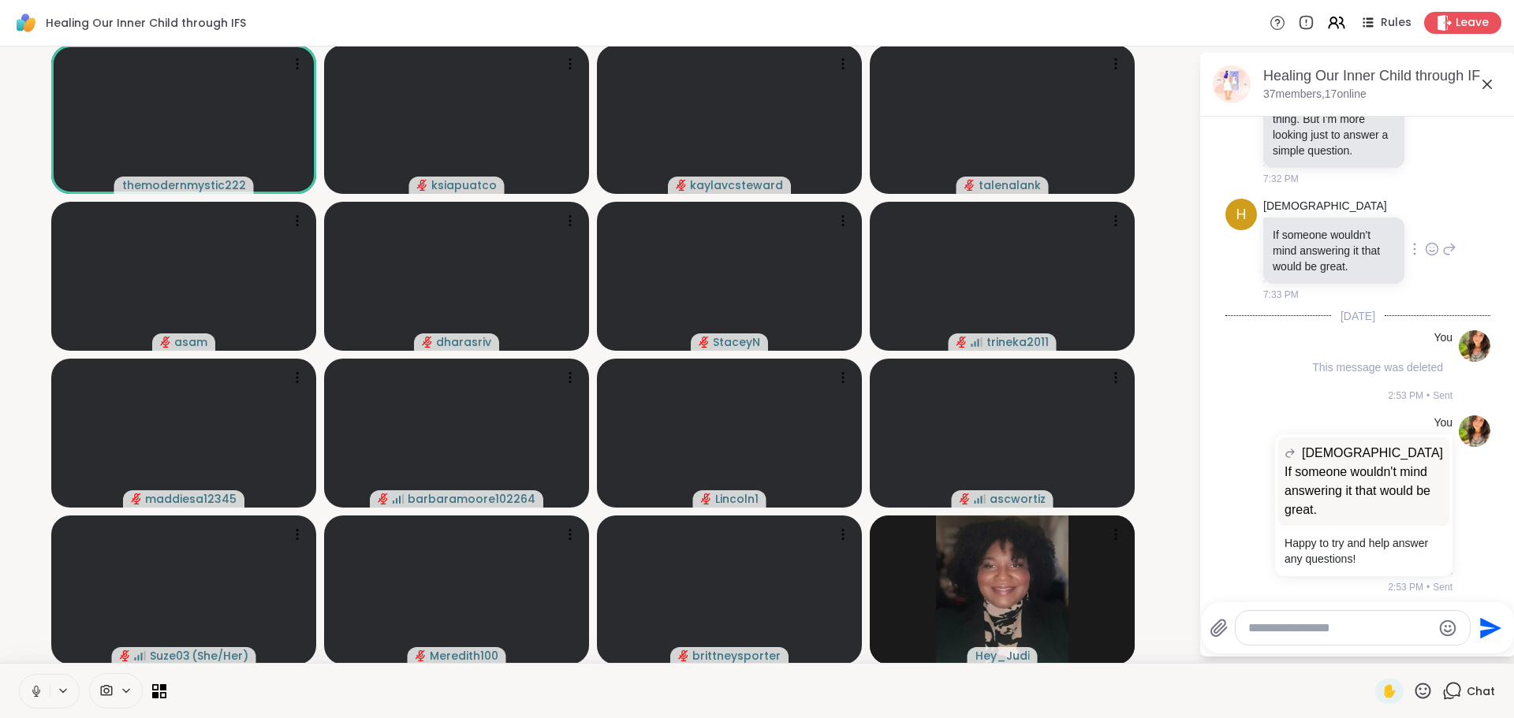
scroll to position [678, 0]
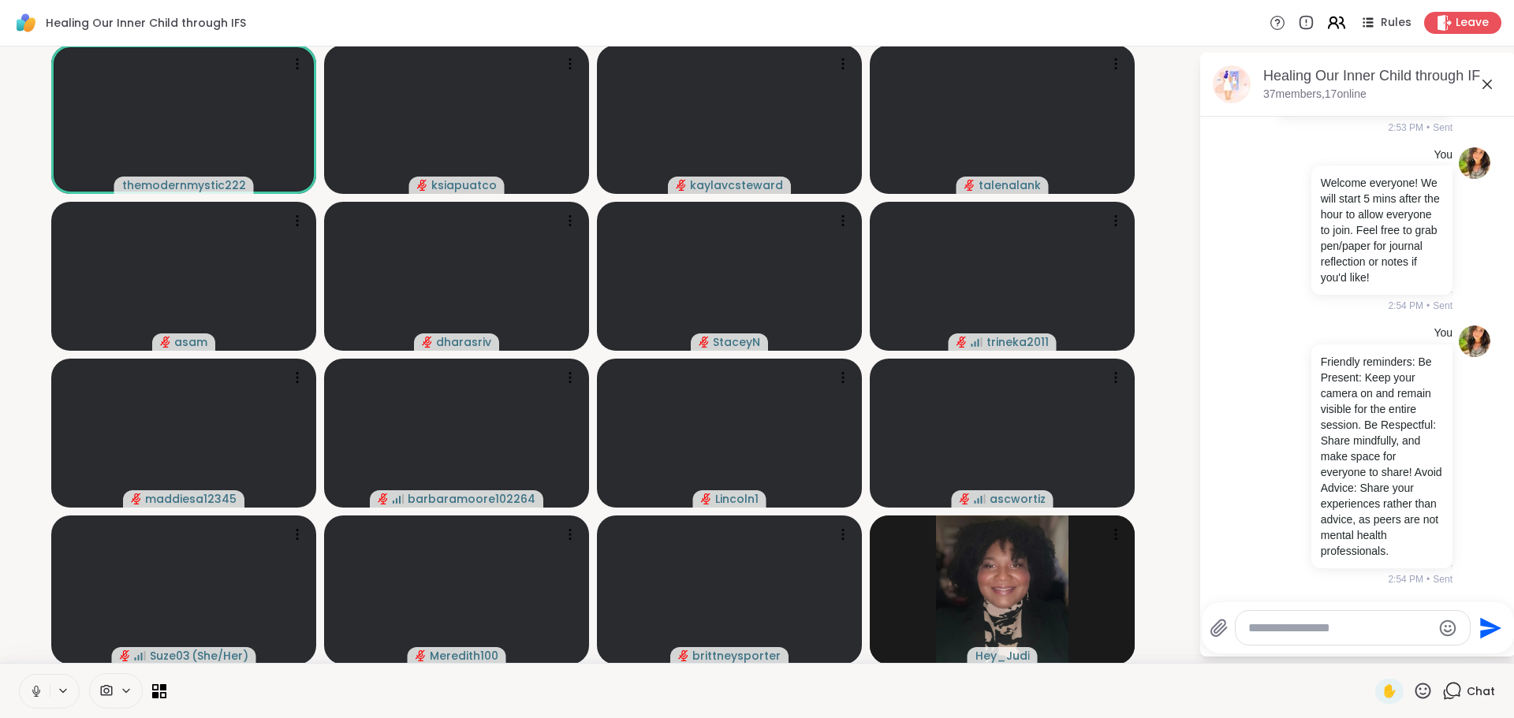
click at [1326, 20] on icon at bounding box center [1336, 23] width 20 height 20
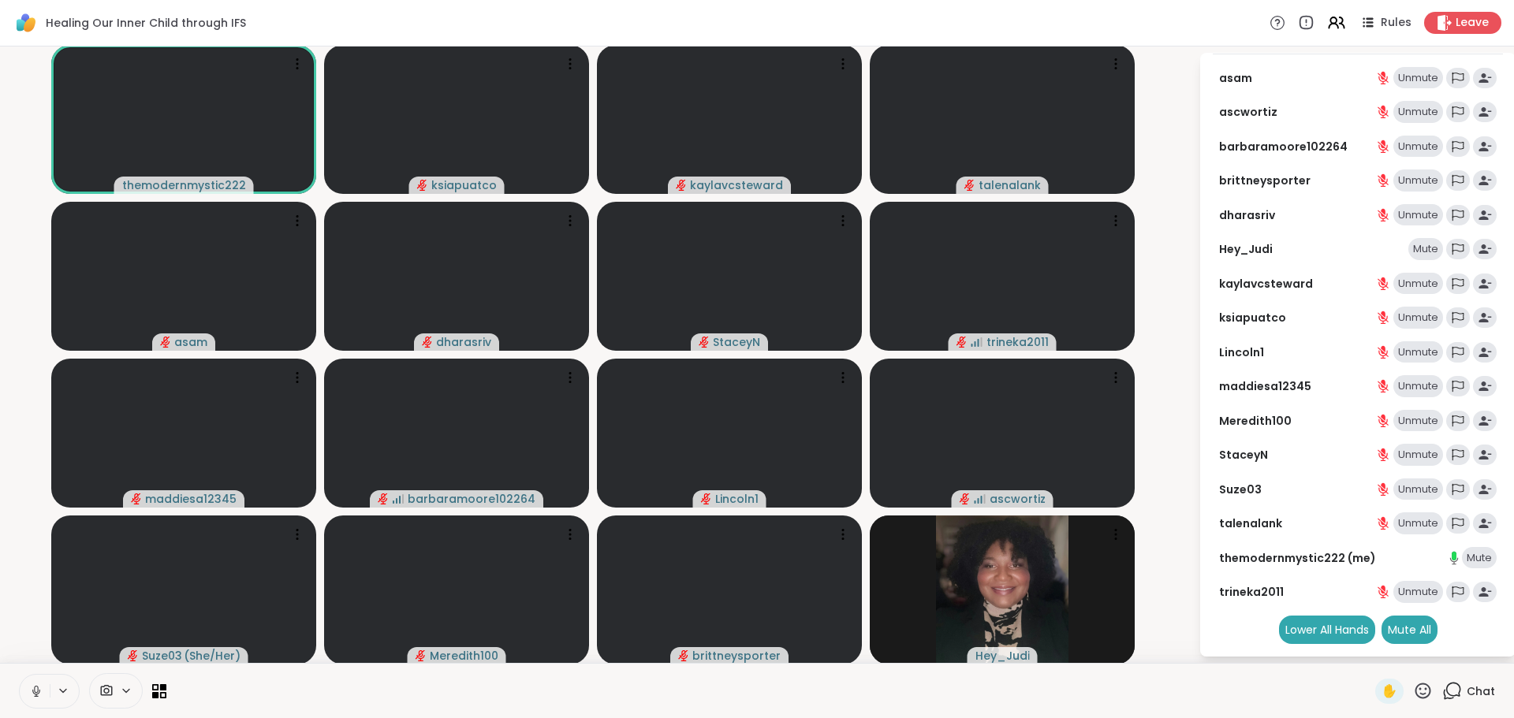
scroll to position [0, 0]
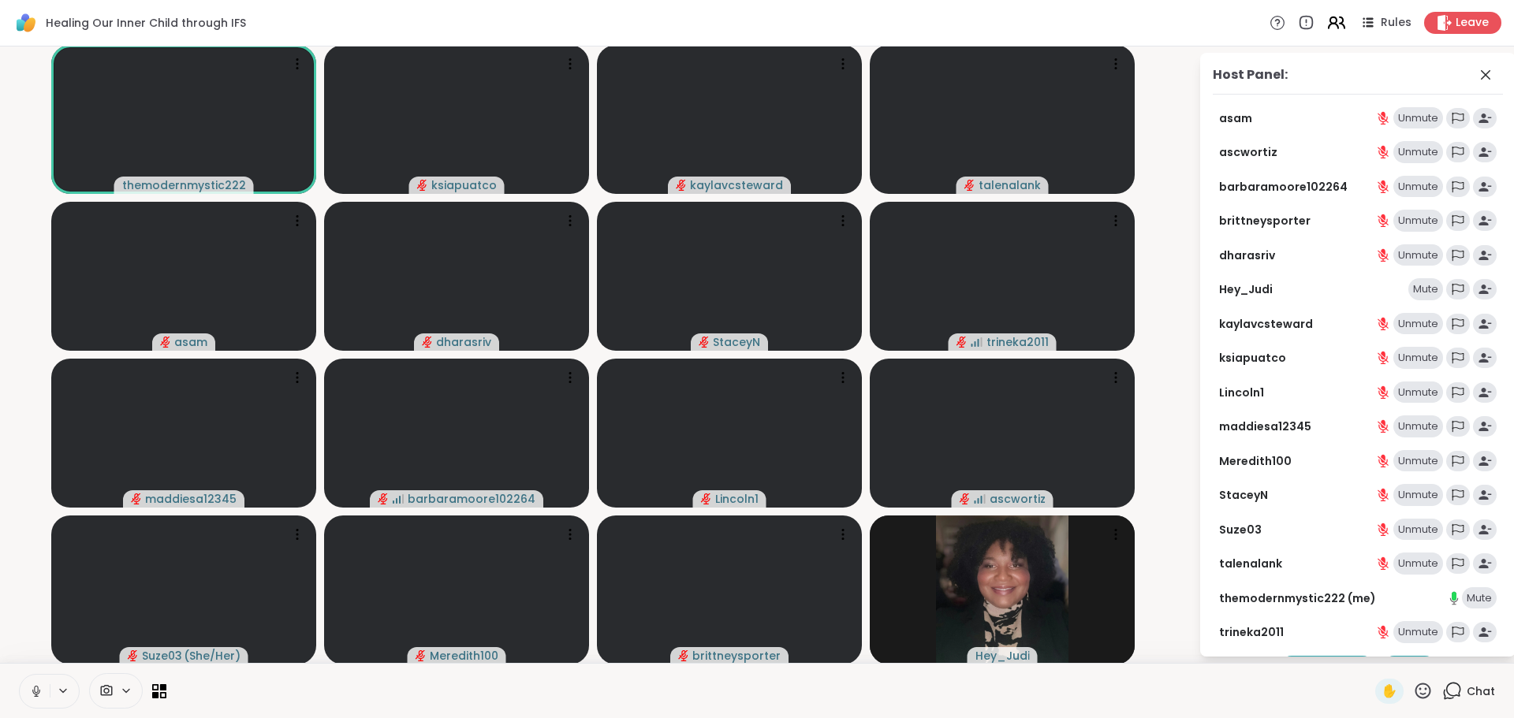
click at [1326, 26] on icon at bounding box center [1336, 23] width 20 height 20
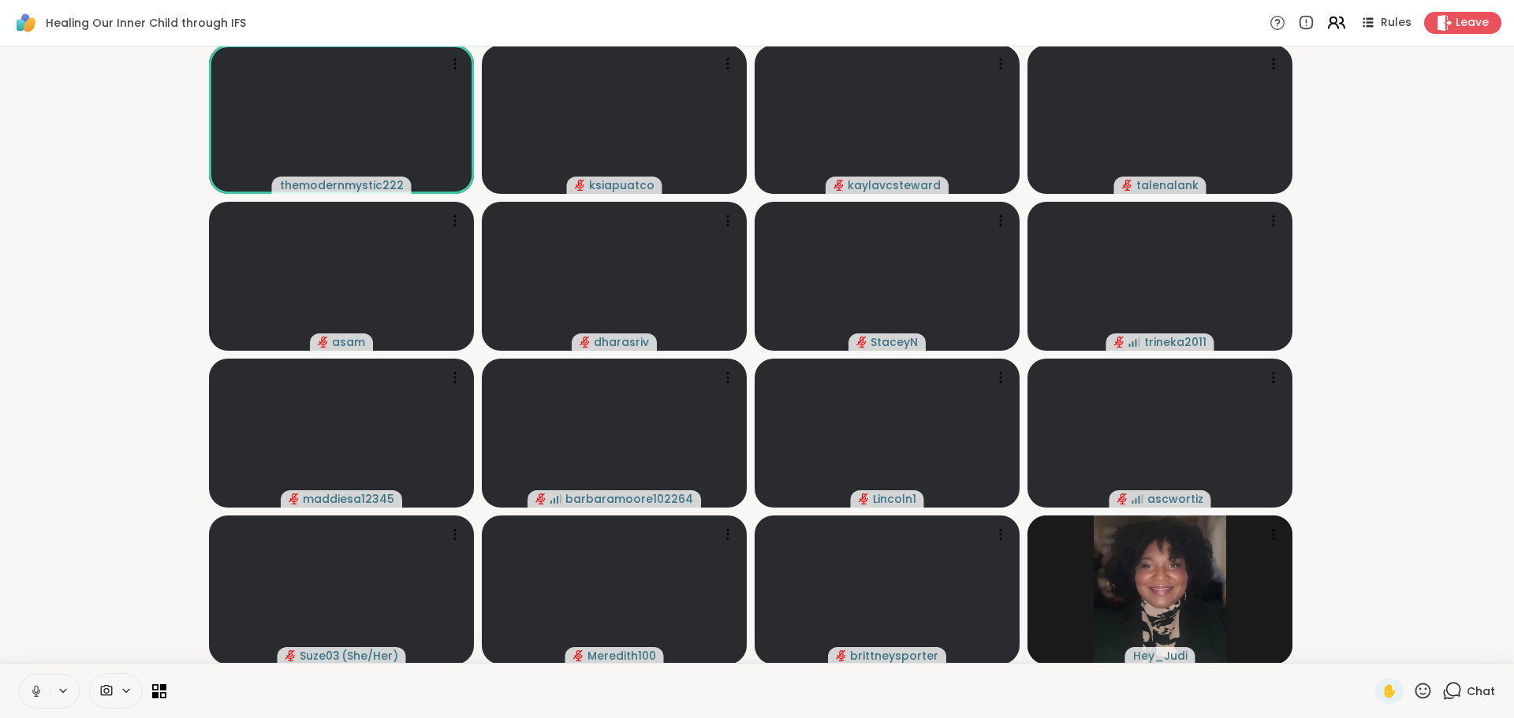
click at [1326, 27] on icon at bounding box center [1336, 23] width 20 height 20
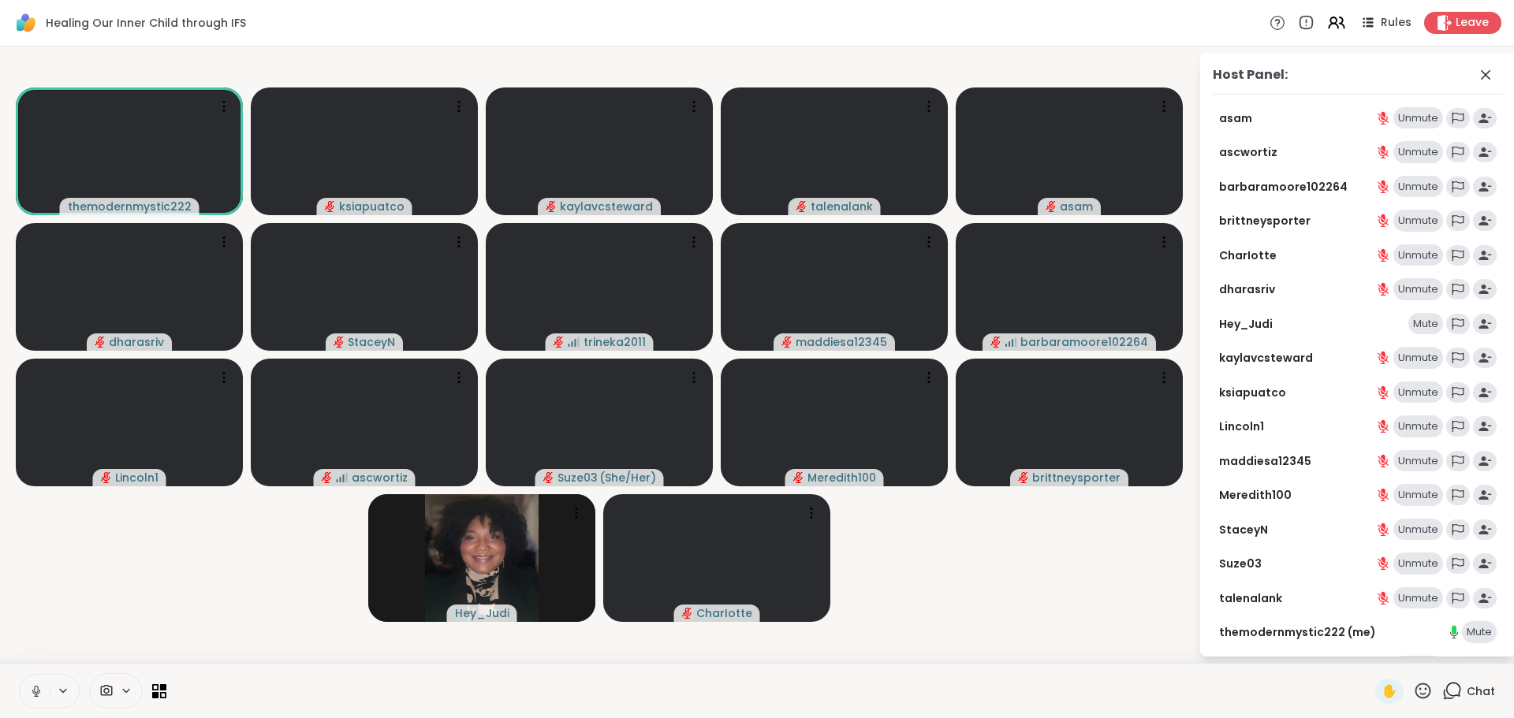
click at [32, 694] on icon at bounding box center [36, 691] width 14 height 14
click at [38, 691] on icon at bounding box center [36, 687] width 5 height 6
click at [1481, 77] on icon at bounding box center [1485, 74] width 9 height 9
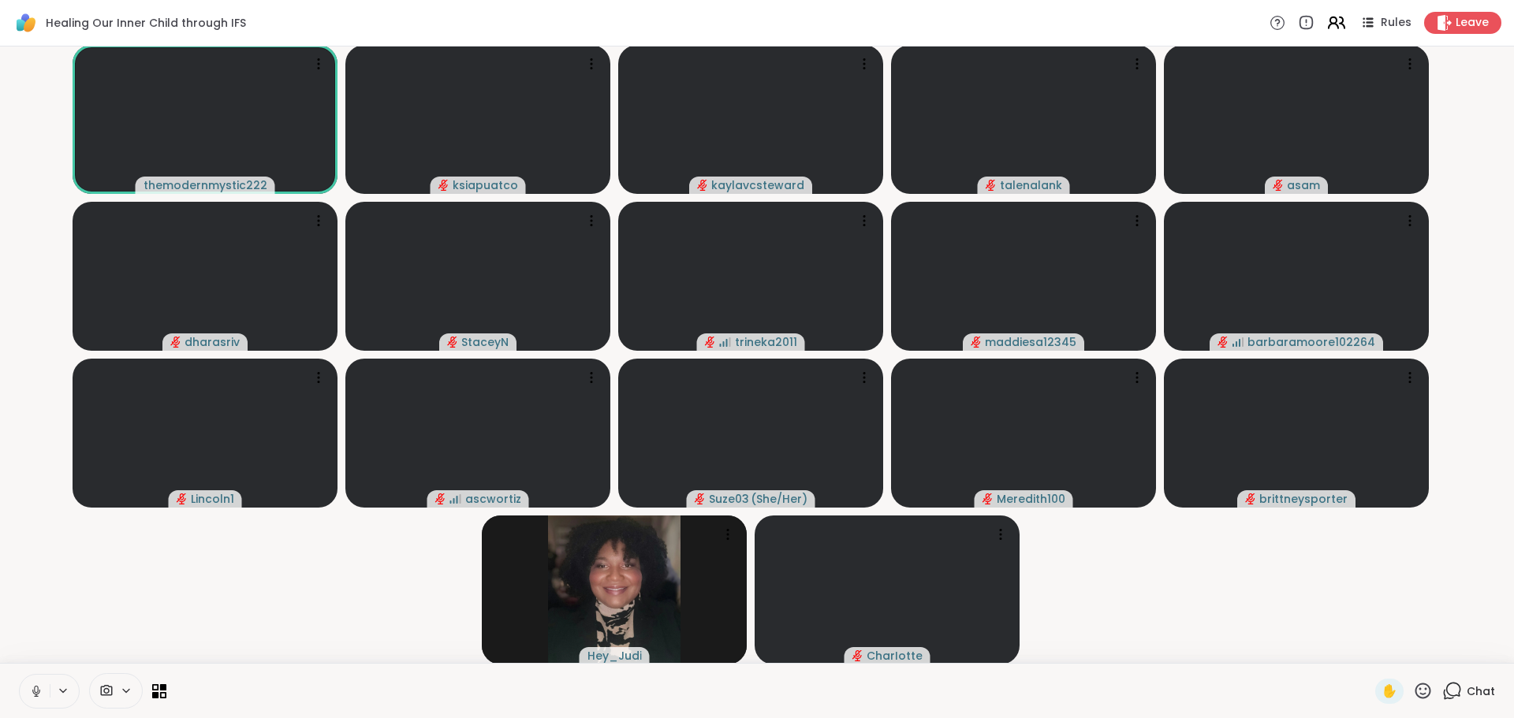
click at [1326, 28] on icon at bounding box center [1336, 23] width 20 height 20
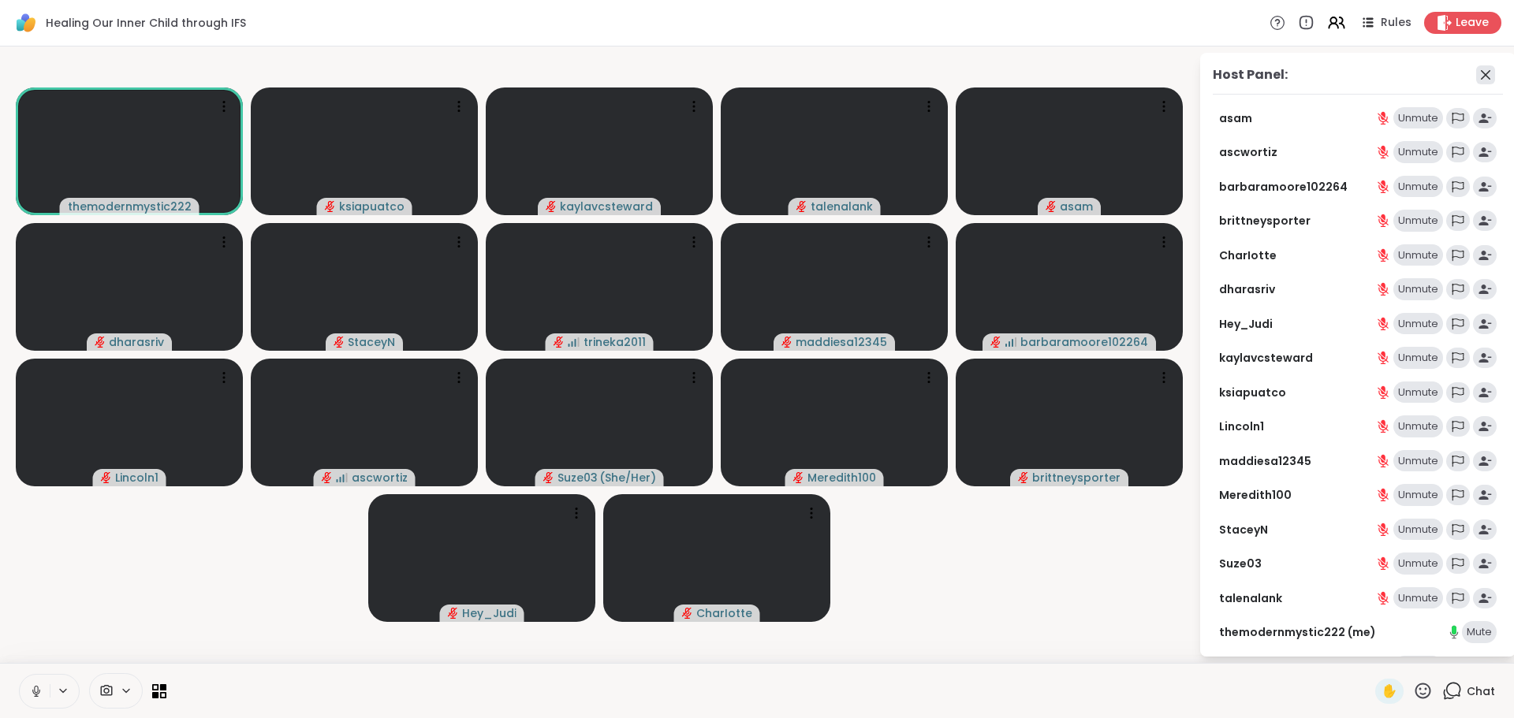
click at [1481, 77] on icon at bounding box center [1485, 74] width 9 height 9
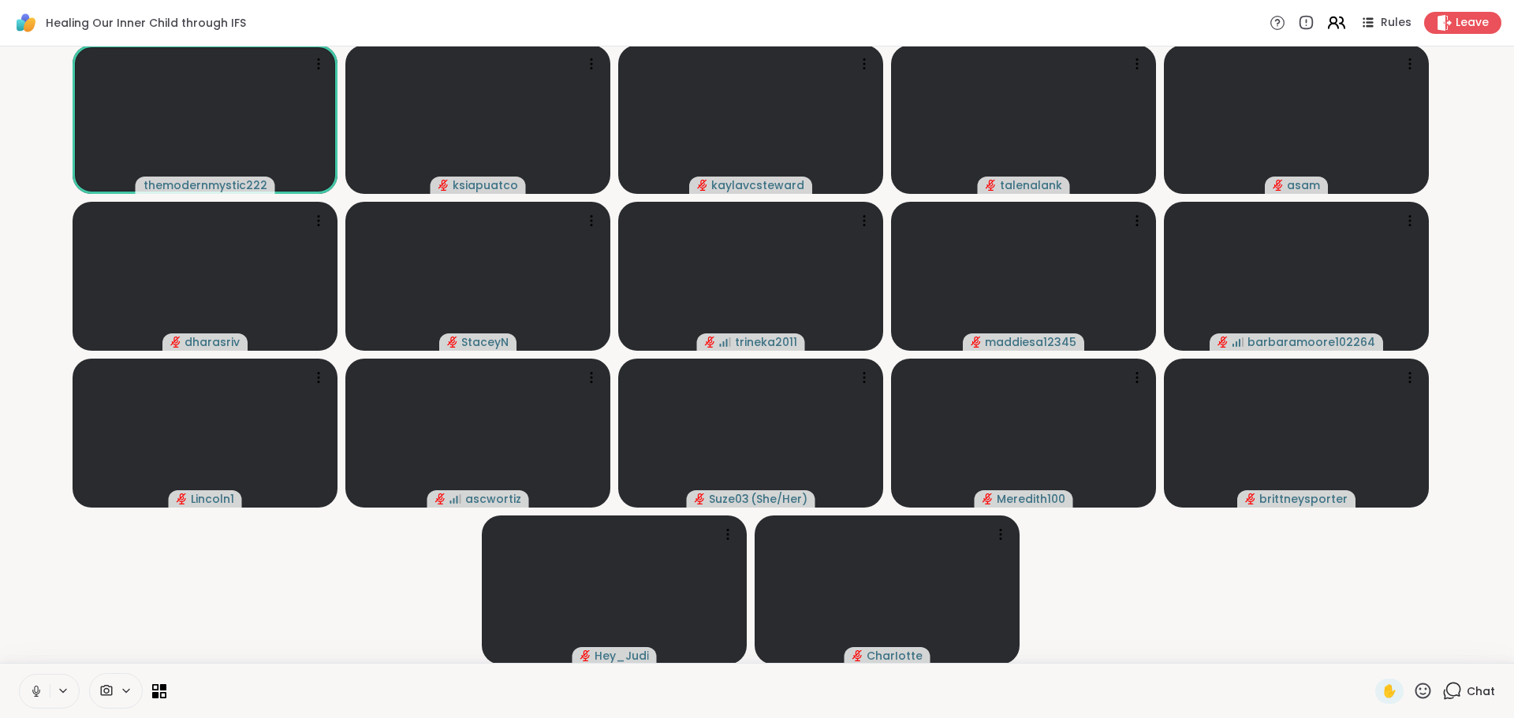
click at [1326, 25] on icon at bounding box center [1336, 23] width 20 height 20
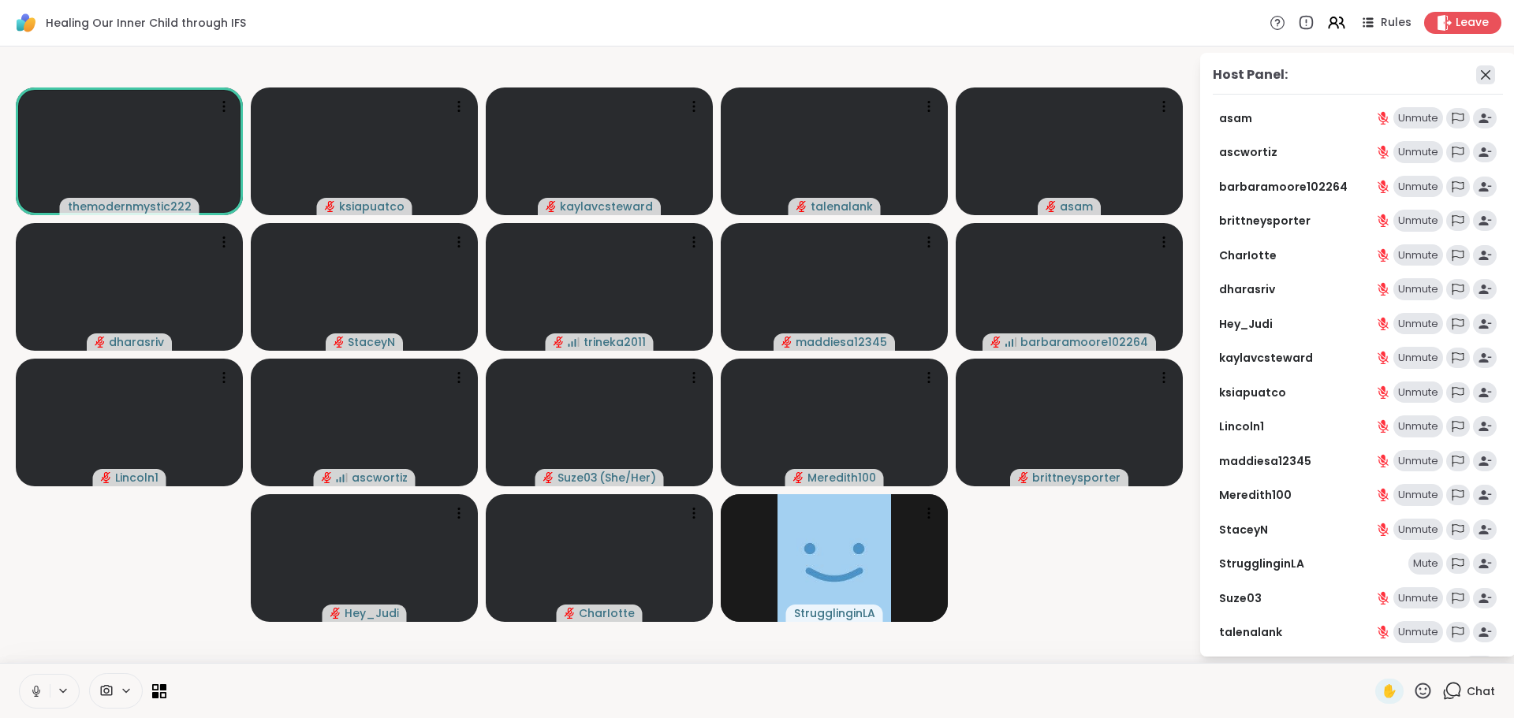
click at [1481, 76] on icon at bounding box center [1485, 74] width 9 height 9
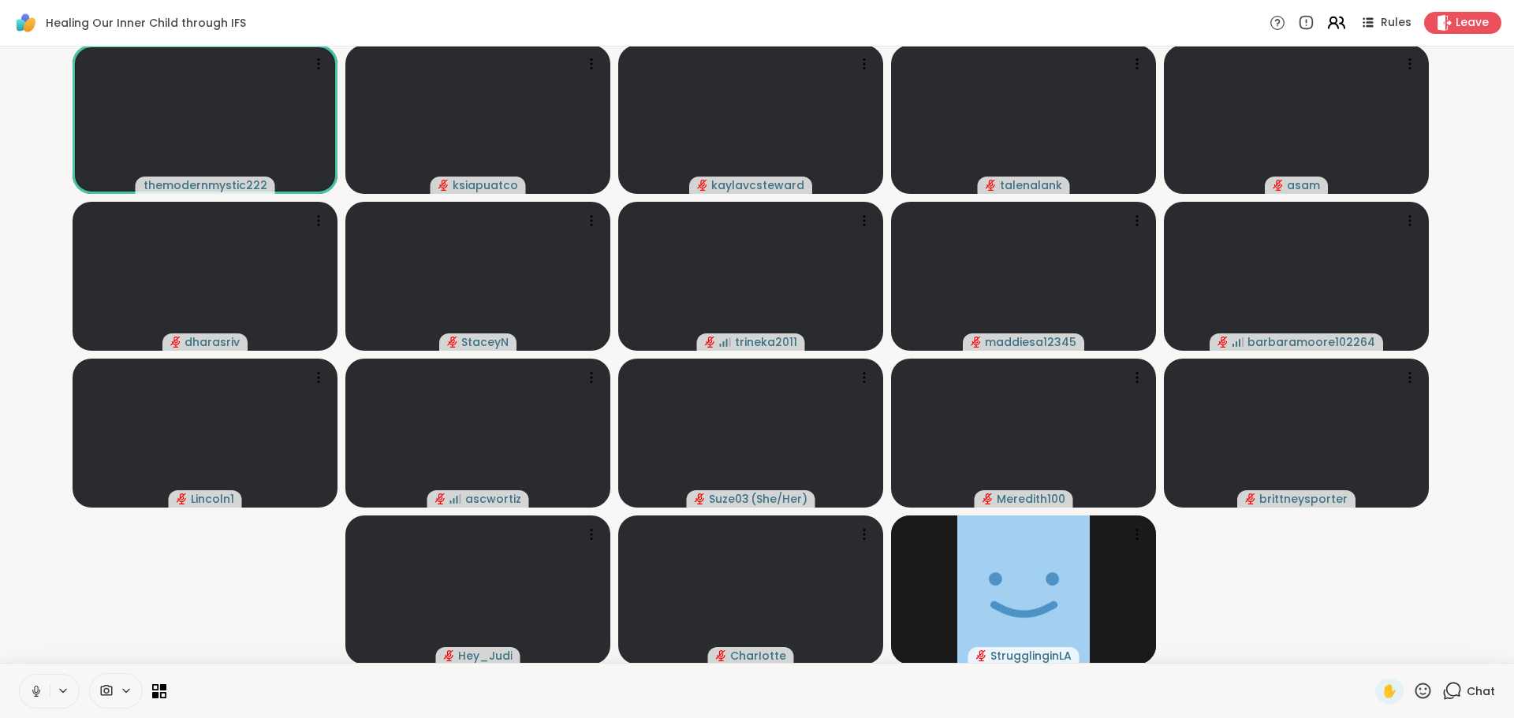
click at [1331, 20] on icon at bounding box center [1336, 23] width 20 height 20
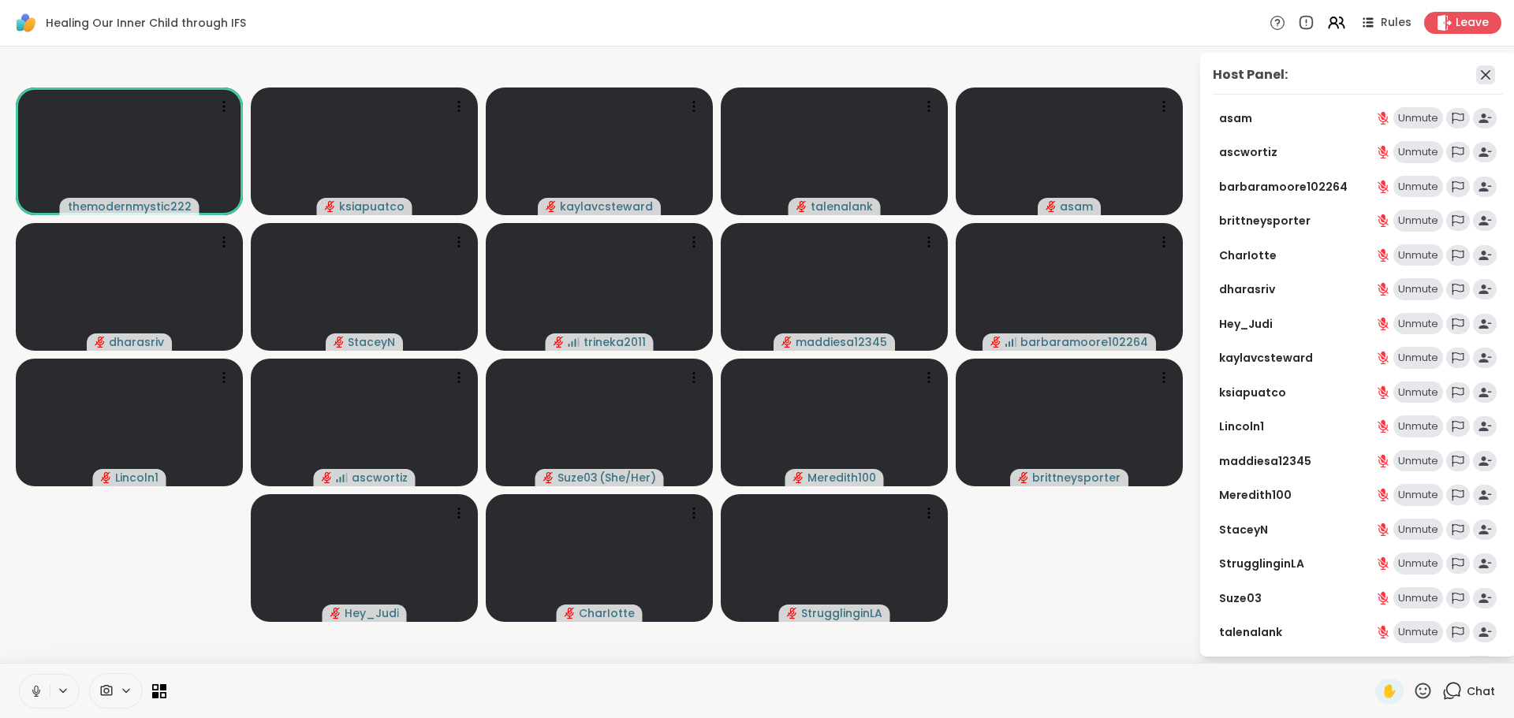
click at [1476, 79] on icon at bounding box center [1485, 74] width 19 height 19
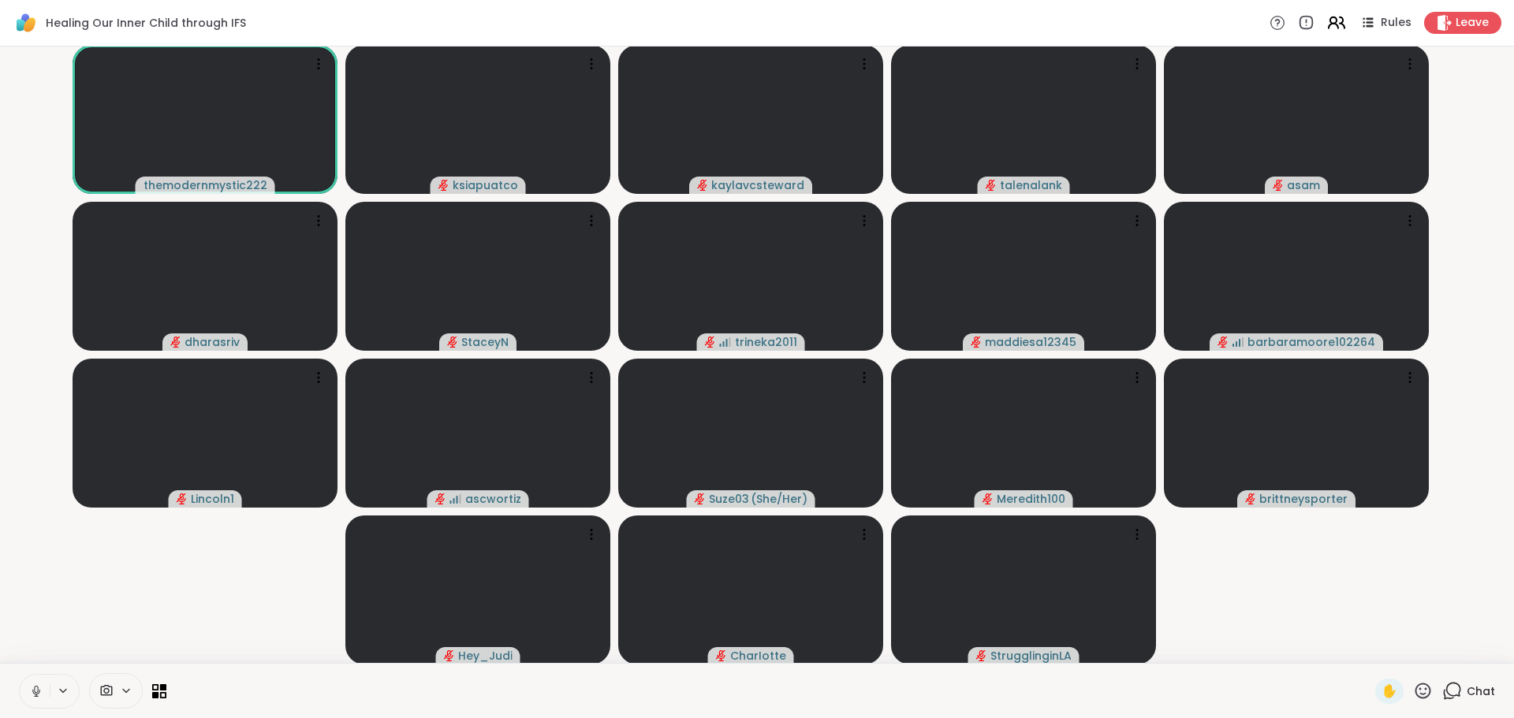
click at [1326, 31] on icon at bounding box center [1336, 23] width 20 height 20
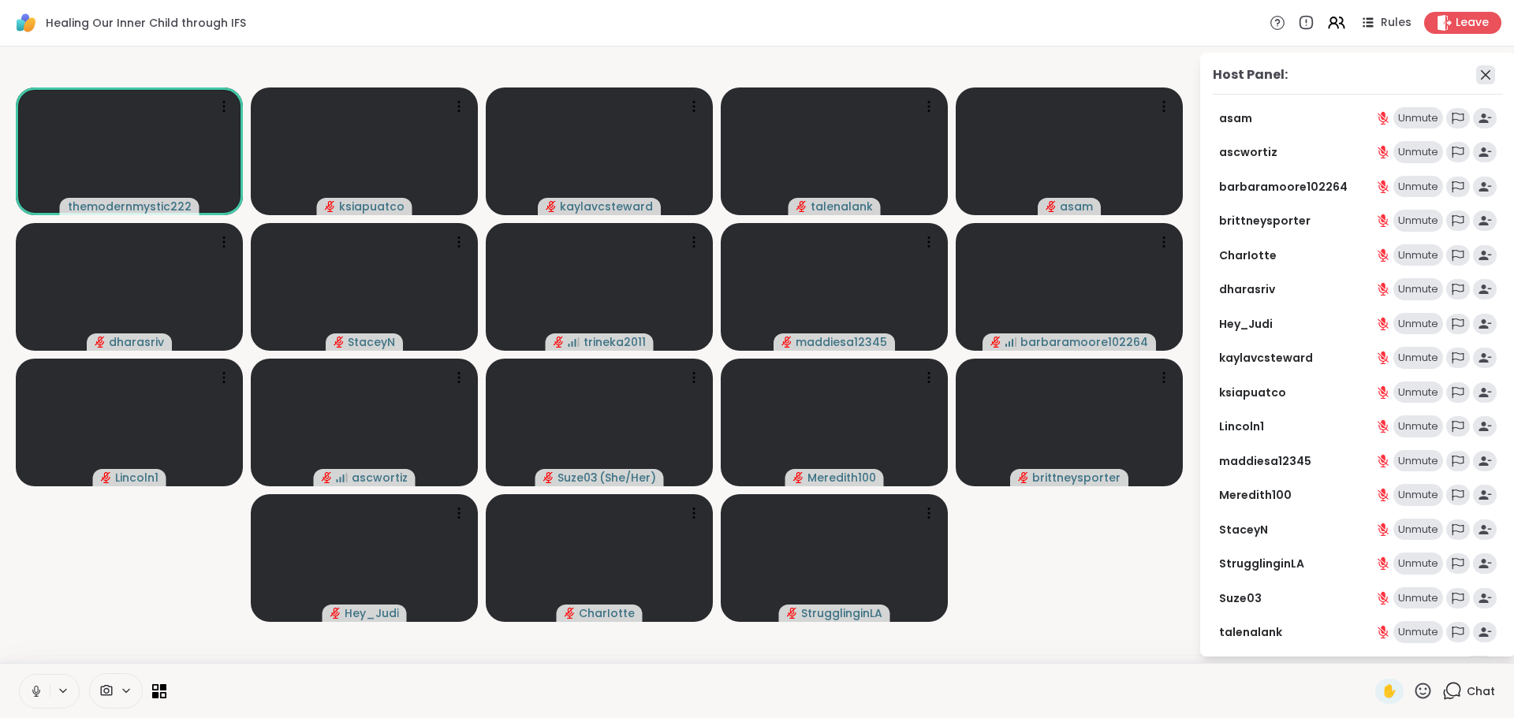
click at [1476, 73] on icon at bounding box center [1485, 74] width 19 height 19
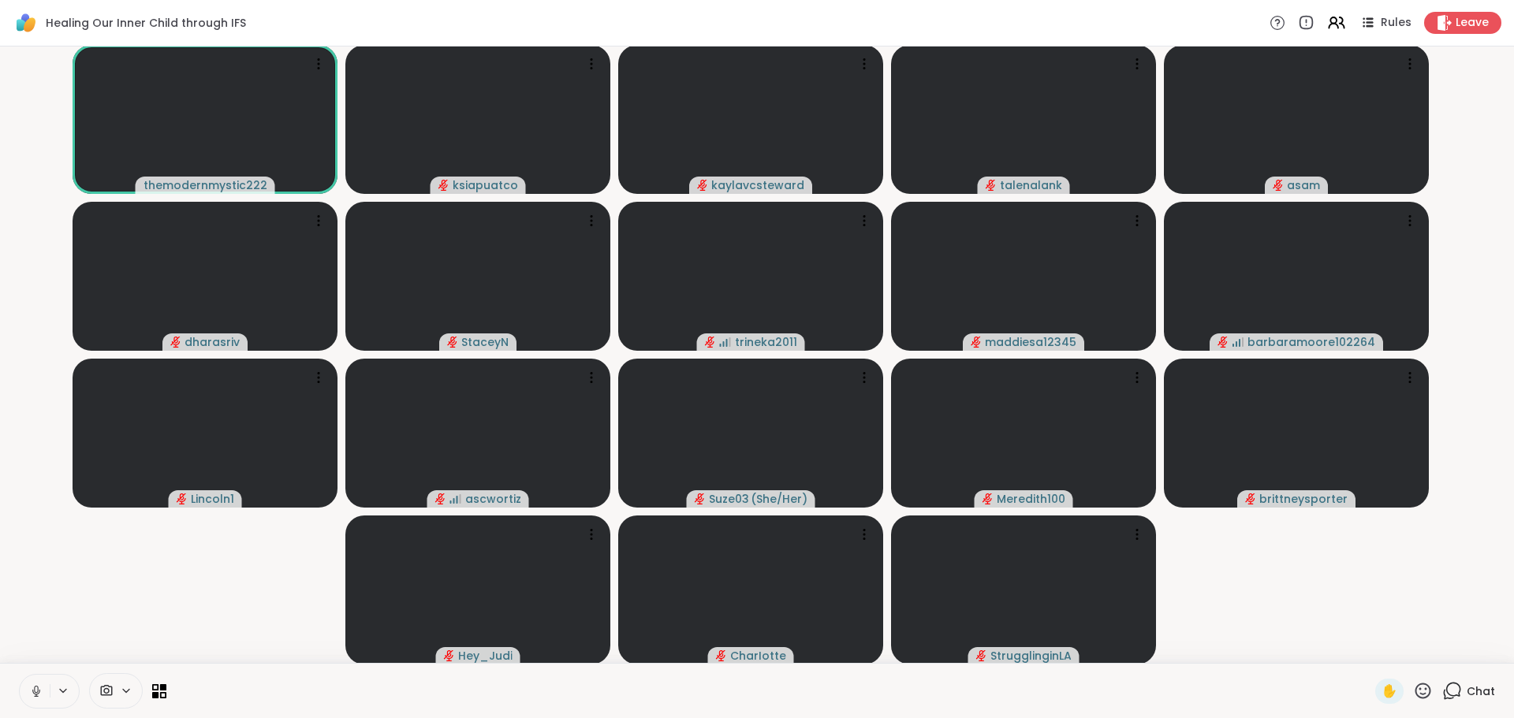
click at [1448, 687] on icon at bounding box center [1453, 690] width 15 height 14
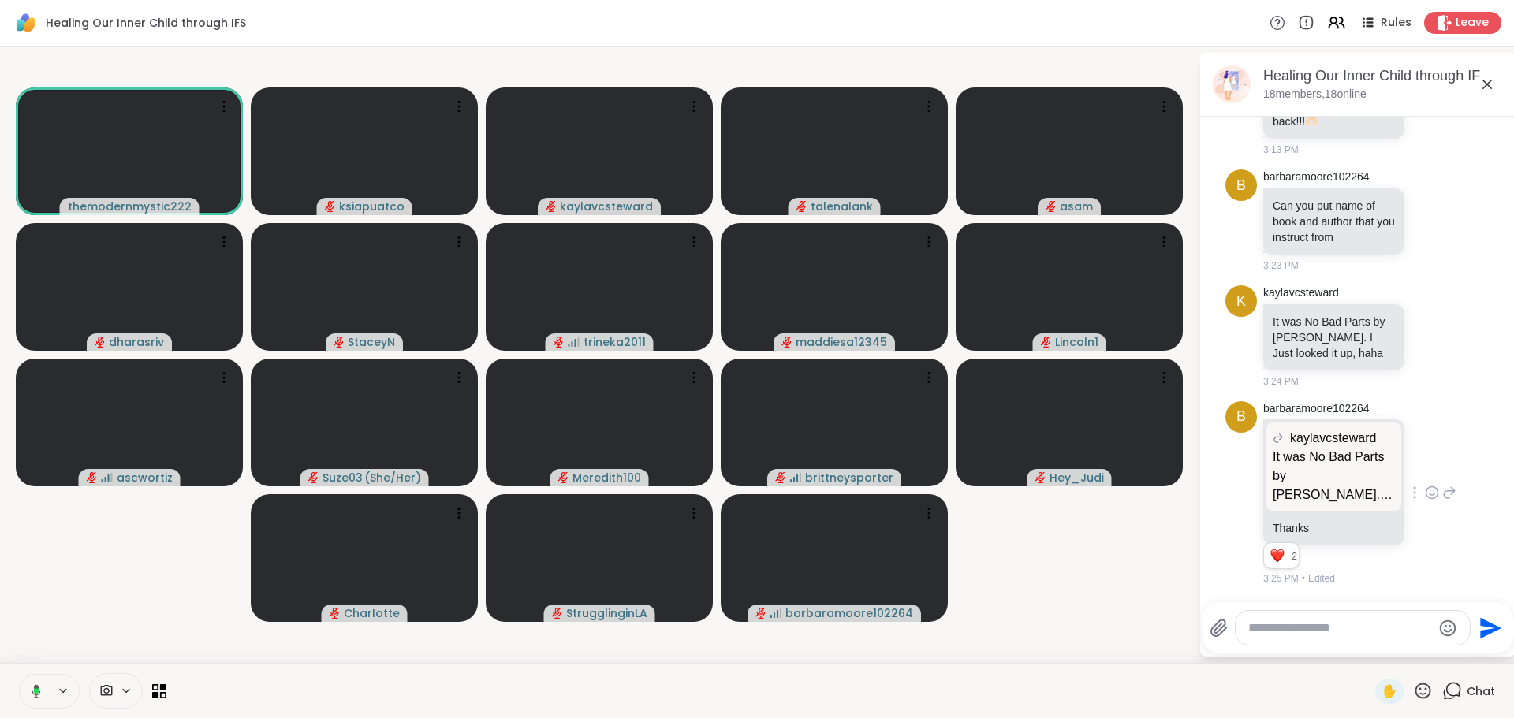
scroll to position [1431, 0]
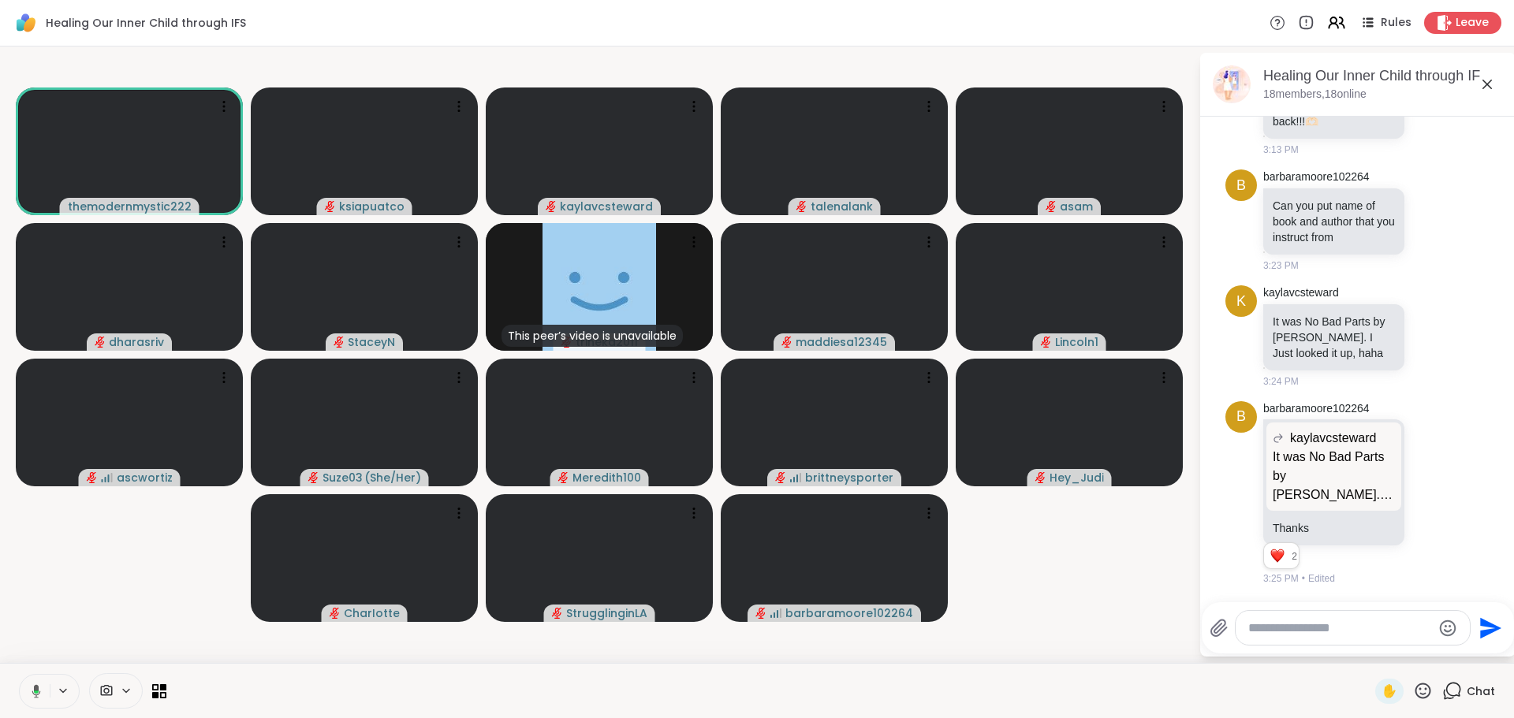
click at [35, 687] on icon at bounding box center [36, 690] width 9 height 13
click at [29, 689] on icon at bounding box center [36, 691] width 14 height 14
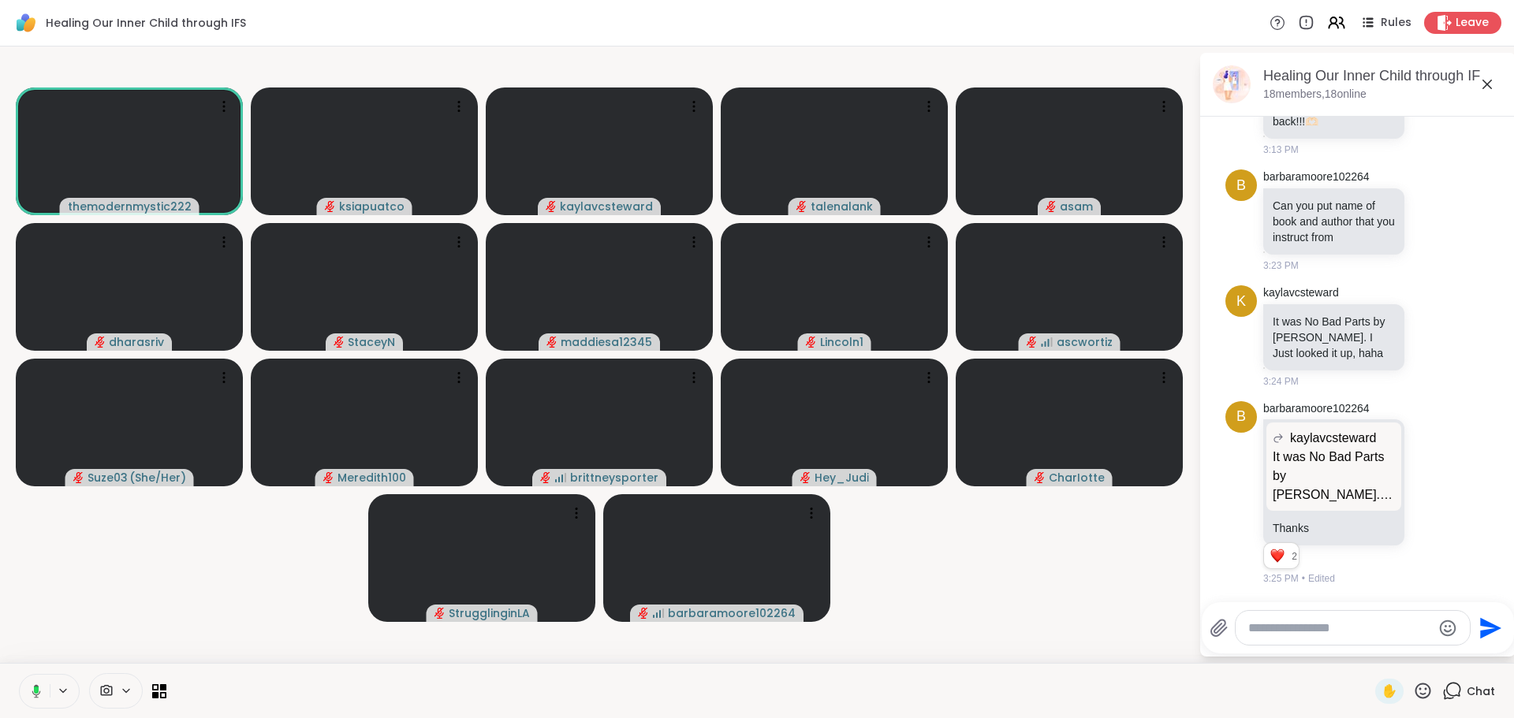
click at [40, 690] on icon at bounding box center [34, 691] width 14 height 14
click at [32, 691] on icon at bounding box center [36, 691] width 14 height 14
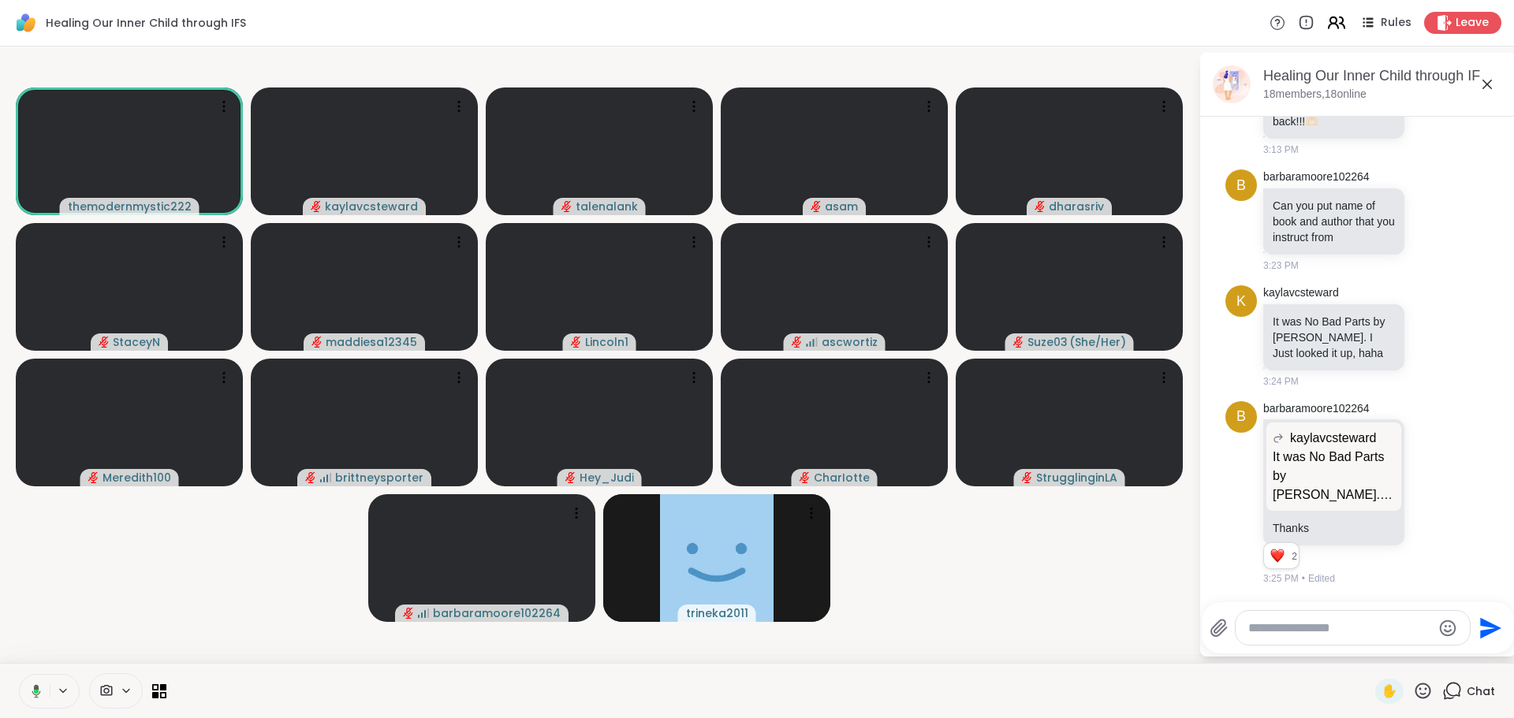
click at [1331, 27] on icon at bounding box center [1336, 23] width 20 height 20
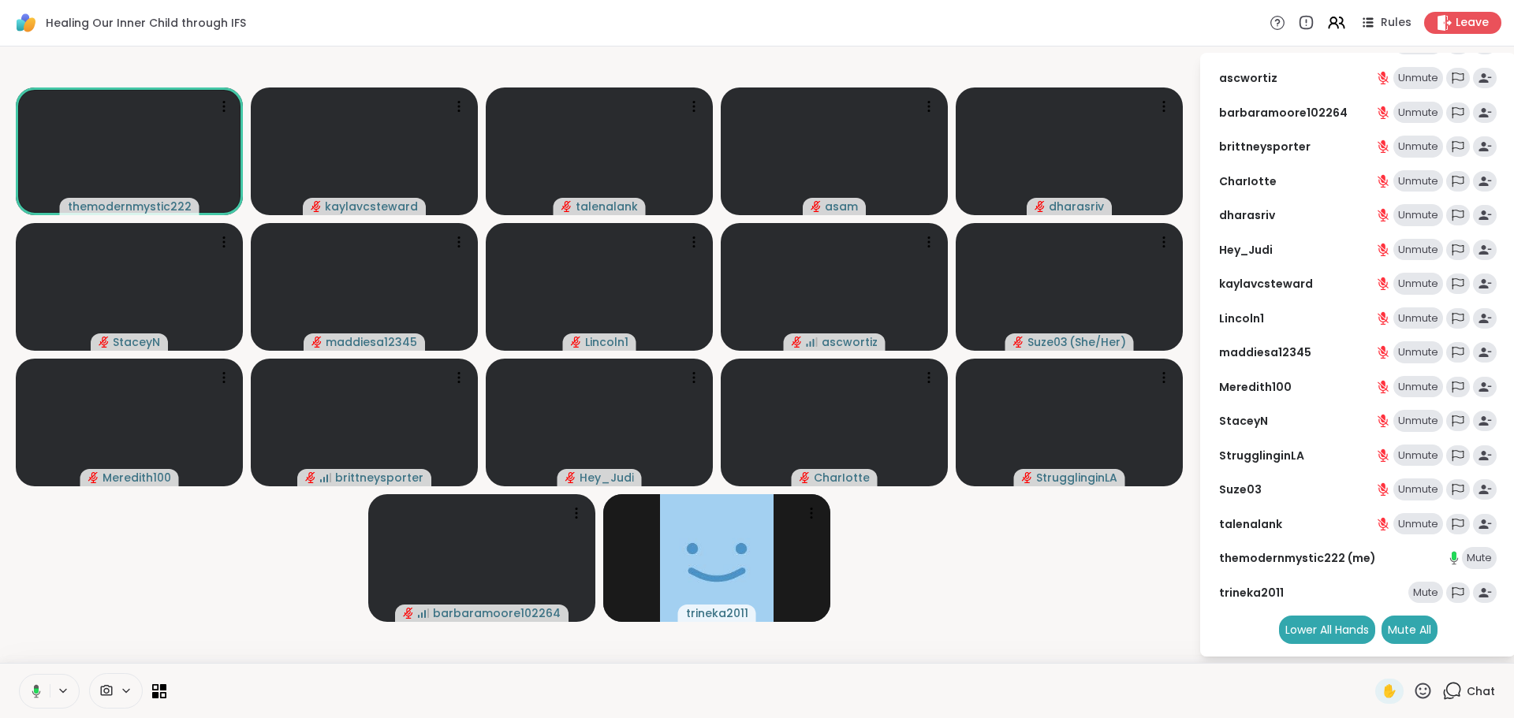
scroll to position [0, 0]
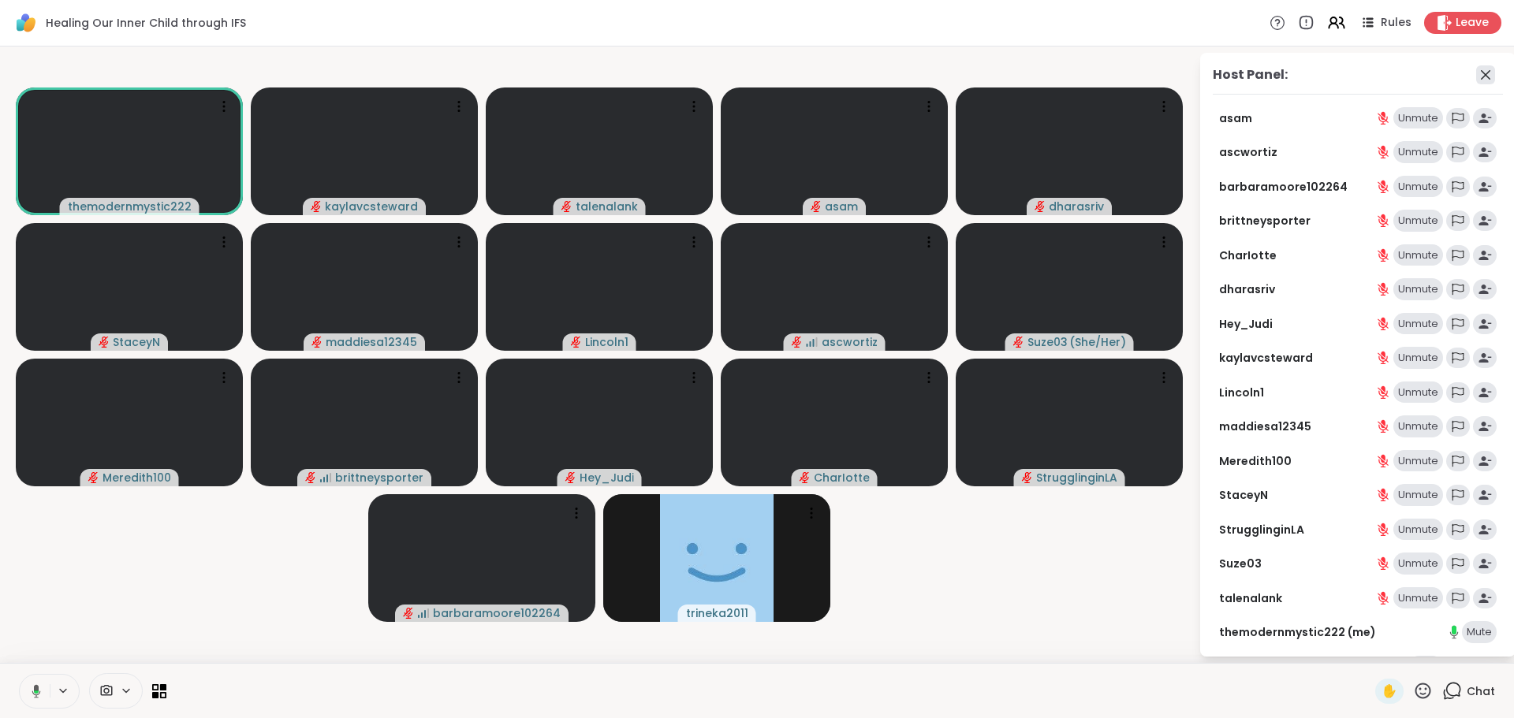
click at [1476, 80] on icon at bounding box center [1485, 74] width 19 height 19
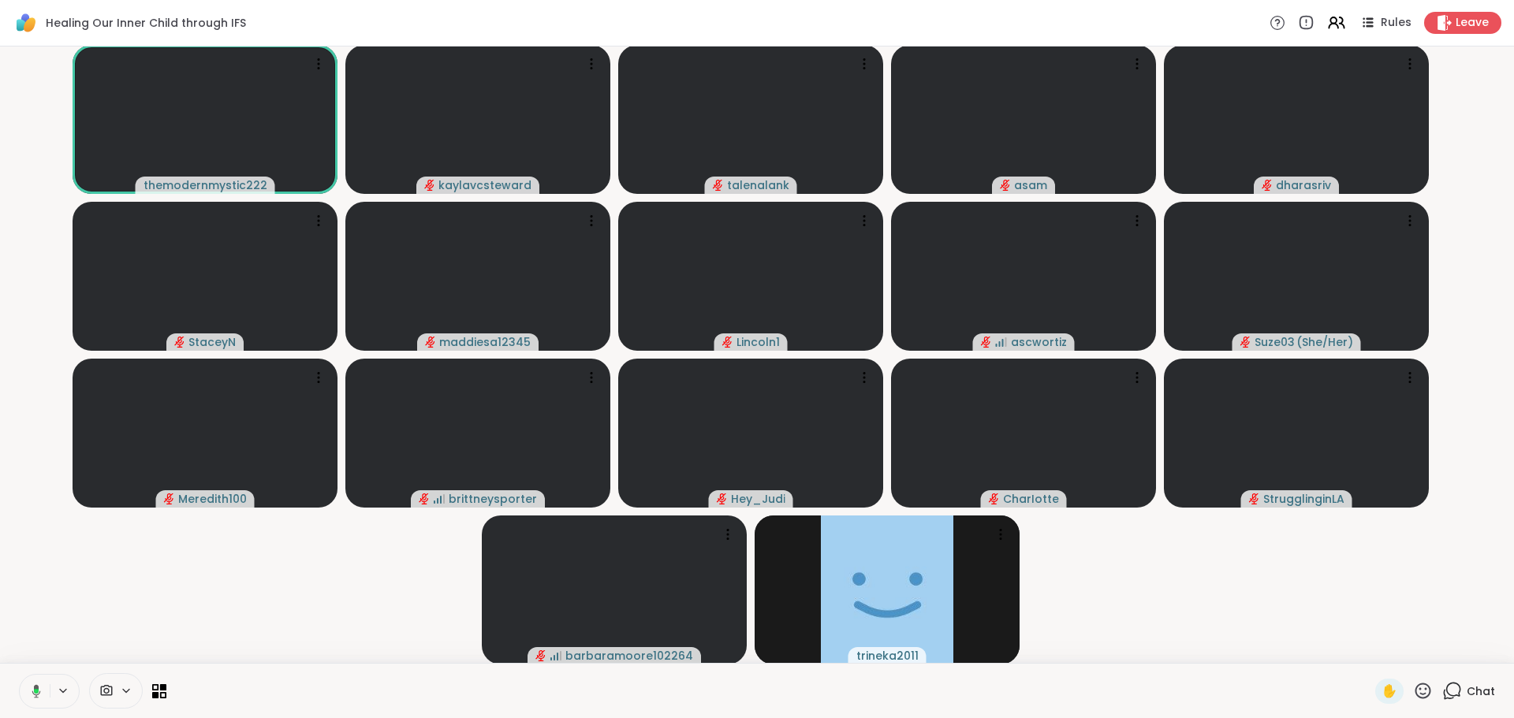
click at [1445, 694] on icon at bounding box center [1452, 691] width 20 height 20
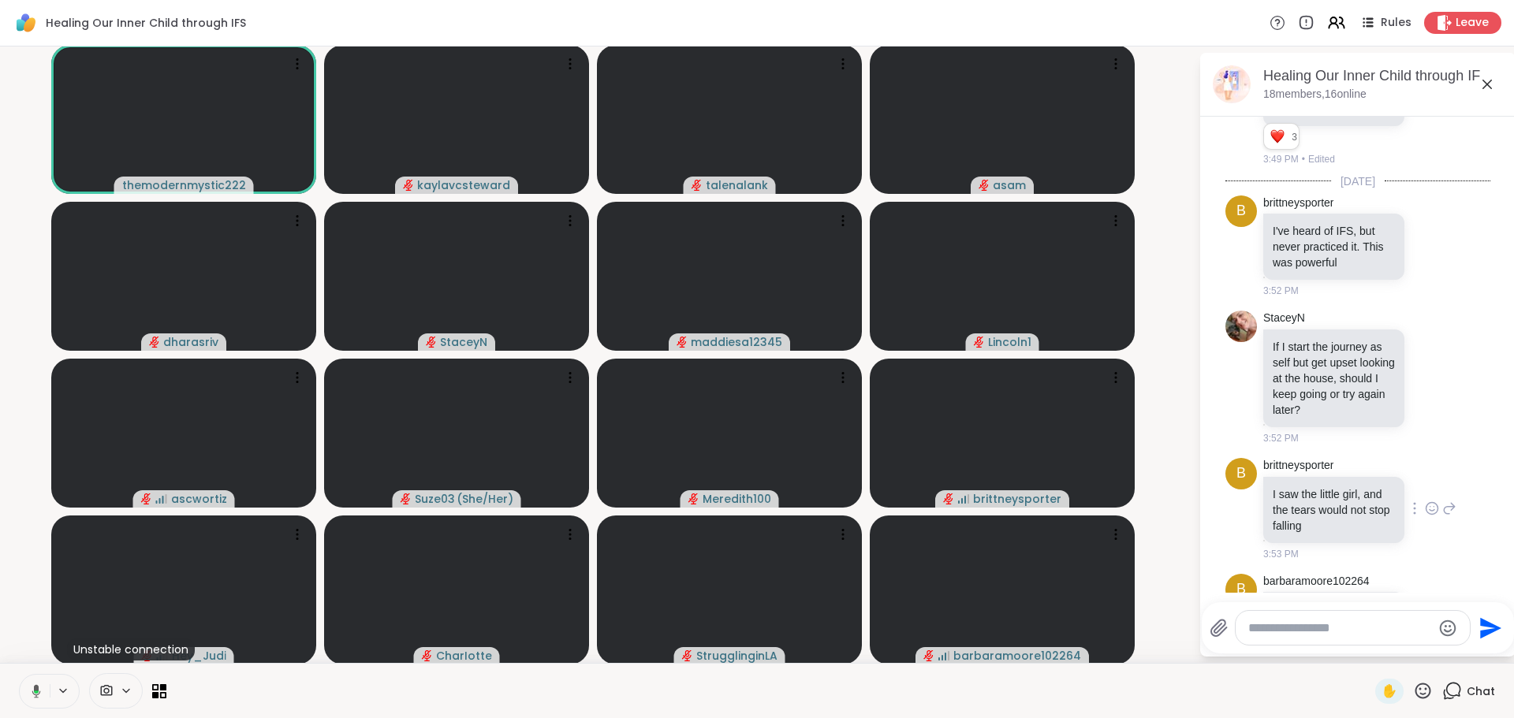
scroll to position [1771, 0]
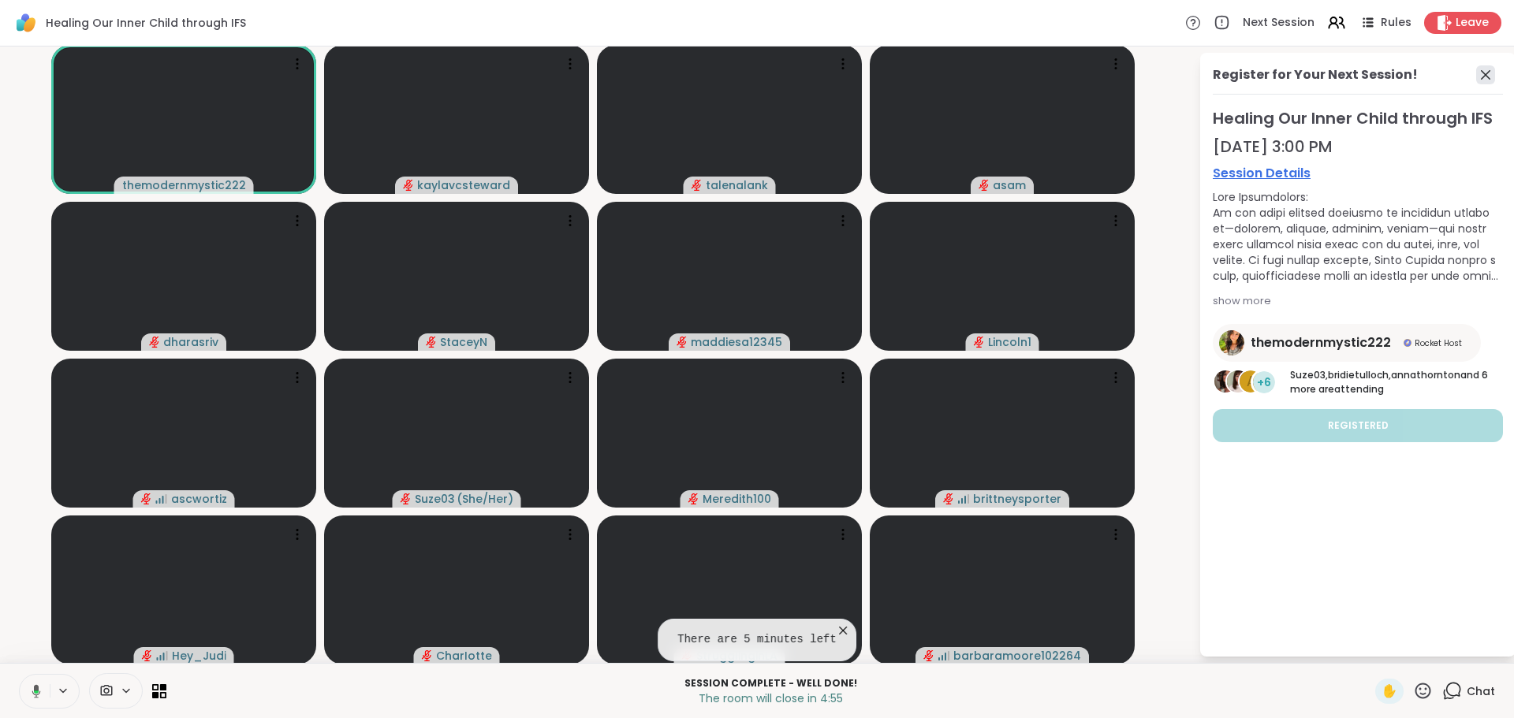
click at [1476, 73] on icon at bounding box center [1485, 74] width 19 height 19
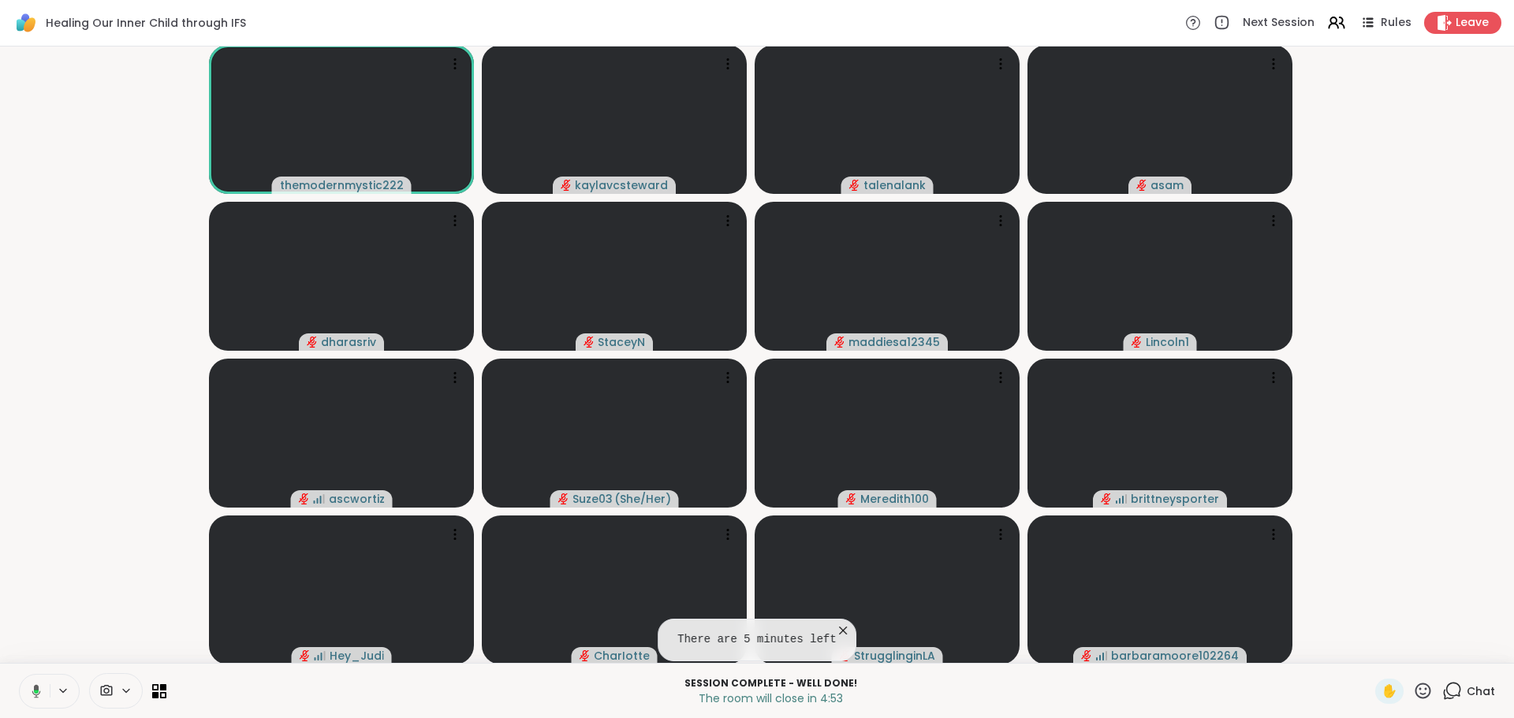
click at [1444, 686] on icon at bounding box center [1452, 691] width 20 height 20
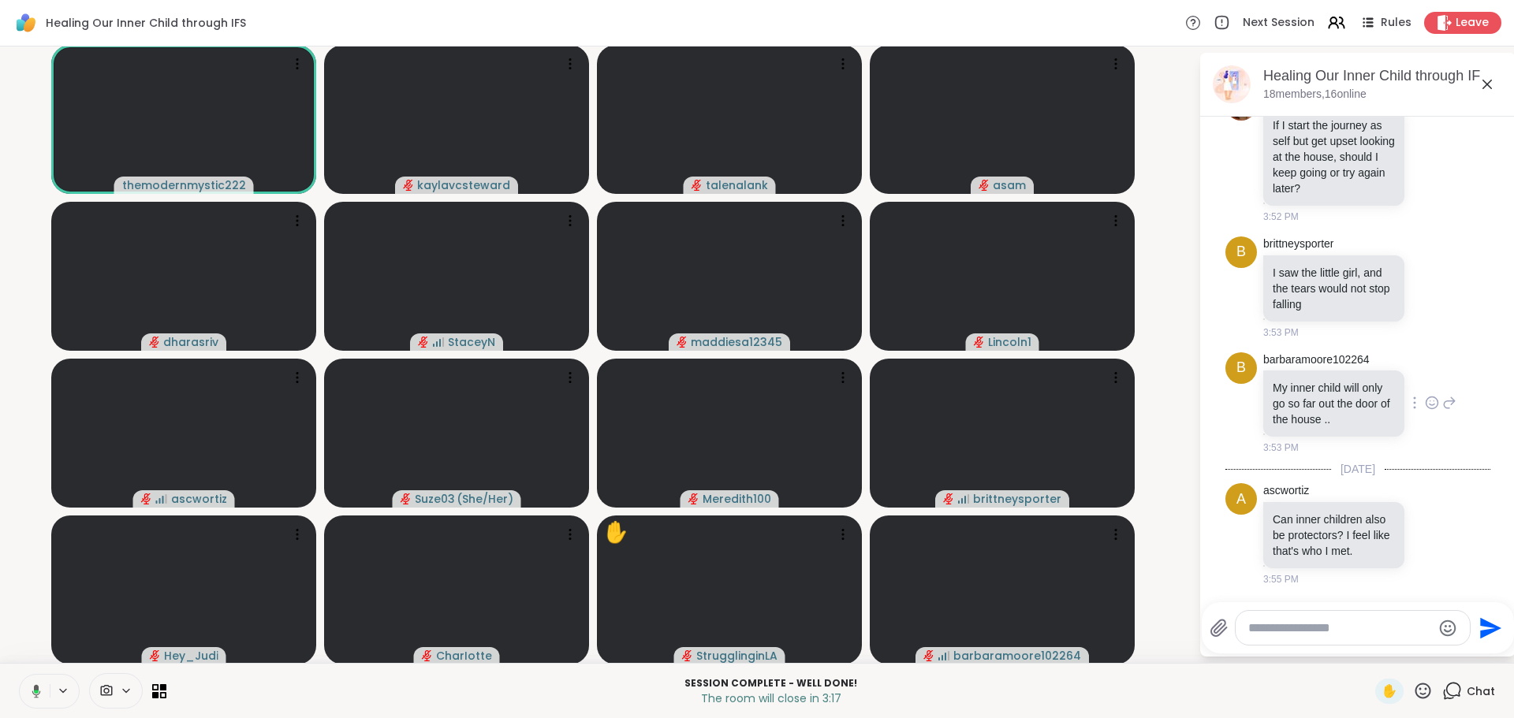
scroll to position [2056, 0]
click at [1329, 29] on icon at bounding box center [1336, 23] width 20 height 20
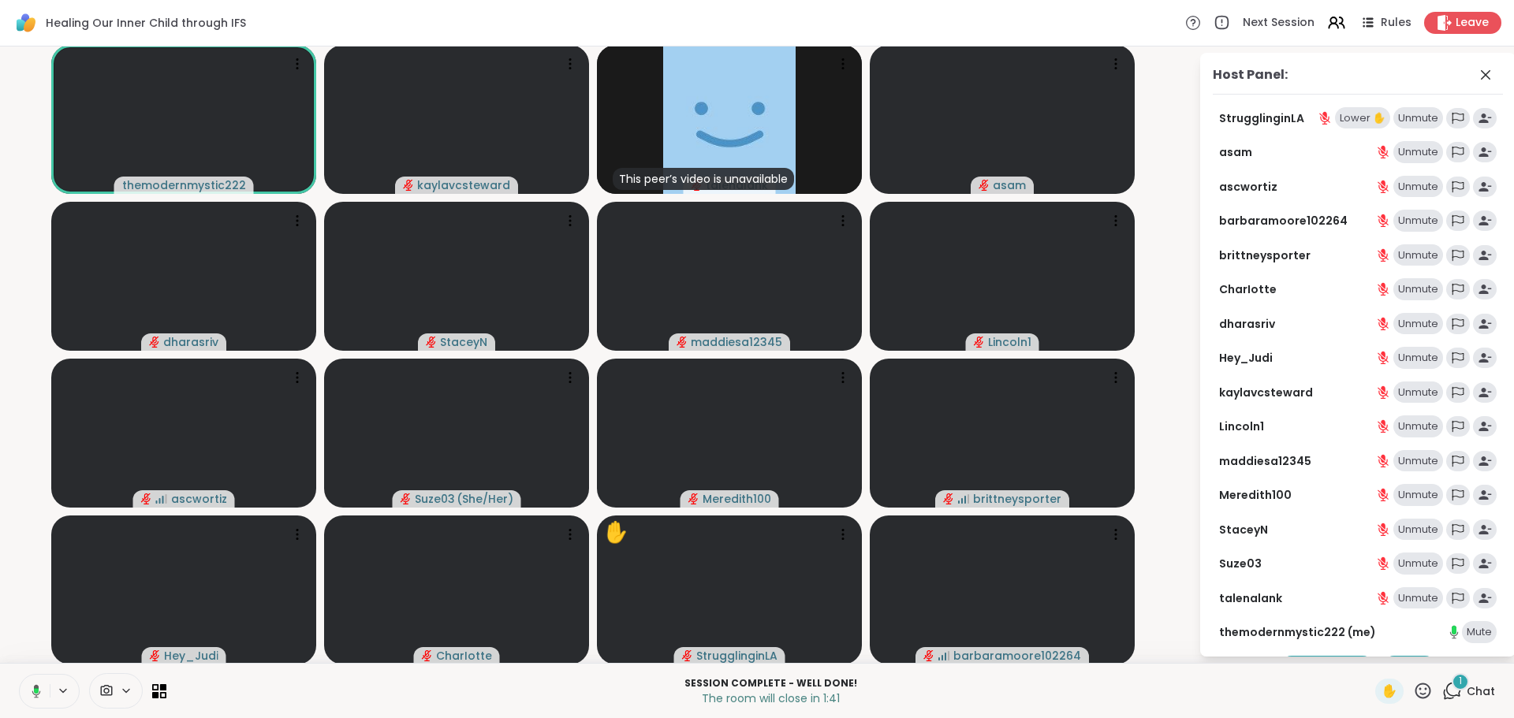
scroll to position [0, 0]
click at [1393, 124] on div "Unmute" at bounding box center [1418, 118] width 50 height 22
click at [1350, 116] on div "Lower ✋" at bounding box center [1377, 118] width 55 height 22
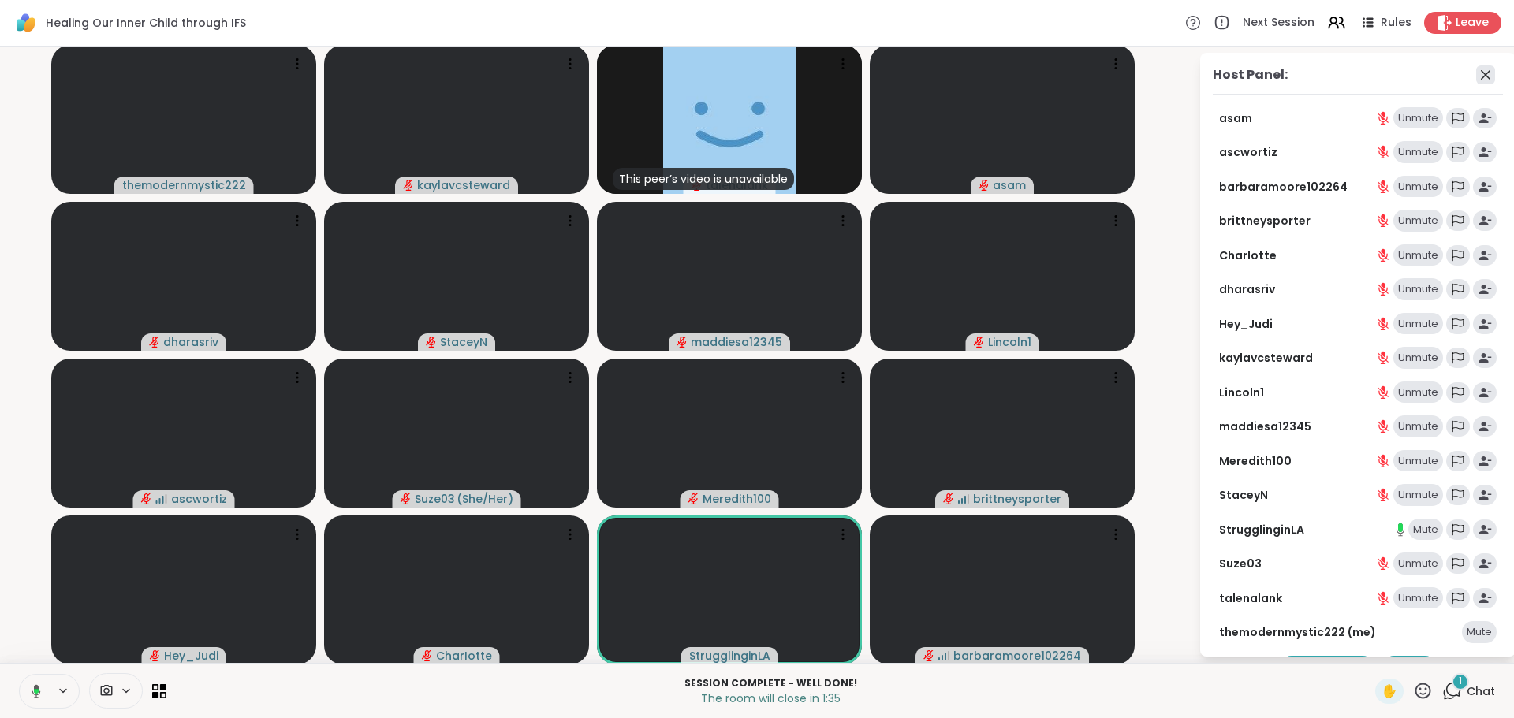
click at [1476, 72] on icon at bounding box center [1485, 74] width 19 height 19
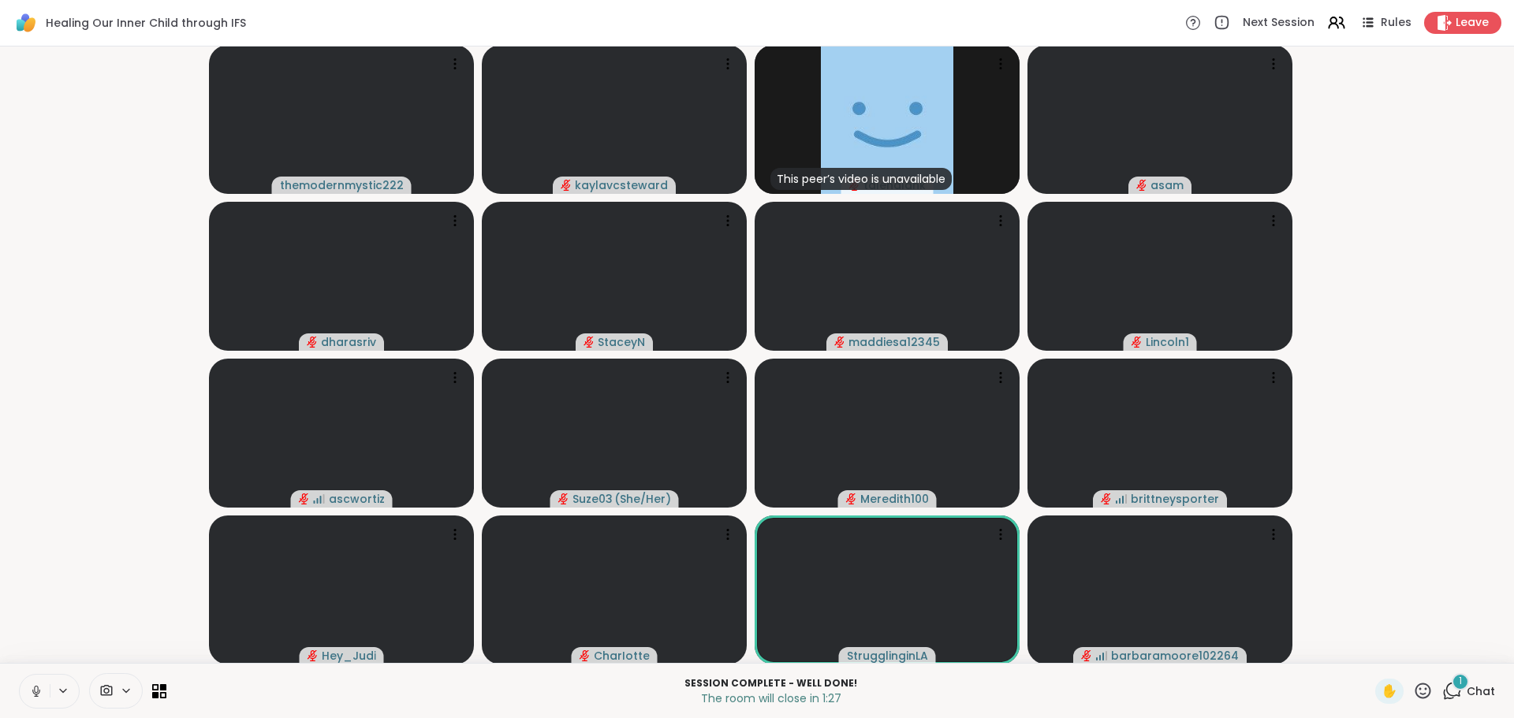
click at [1458, 685] on span "1" at bounding box center [1459, 681] width 3 height 13
